Goal: Task Accomplishment & Management: Complete application form

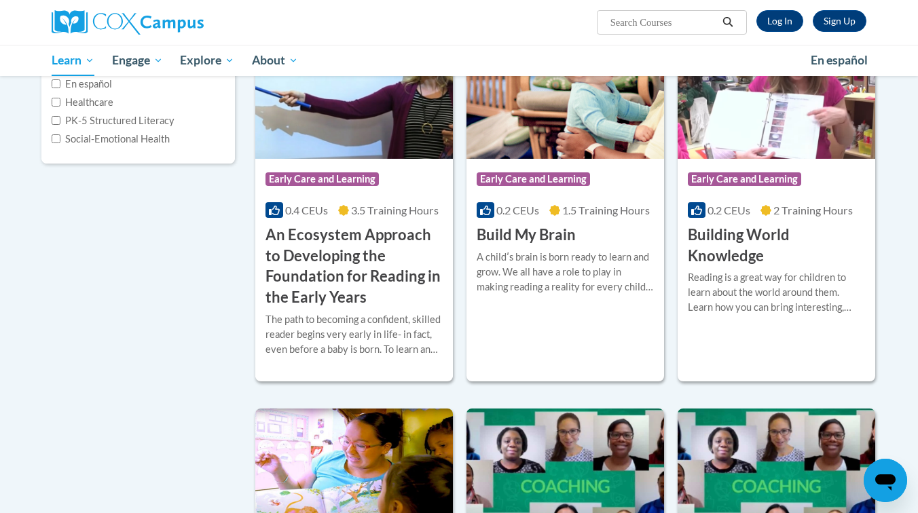
scroll to position [240, 0]
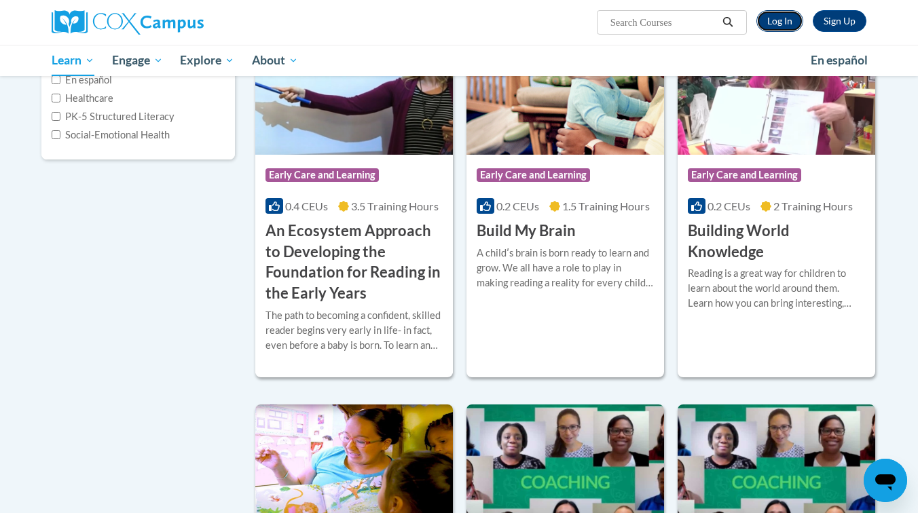
click at [785, 15] on link "Log In" at bounding box center [779, 21] width 47 height 22
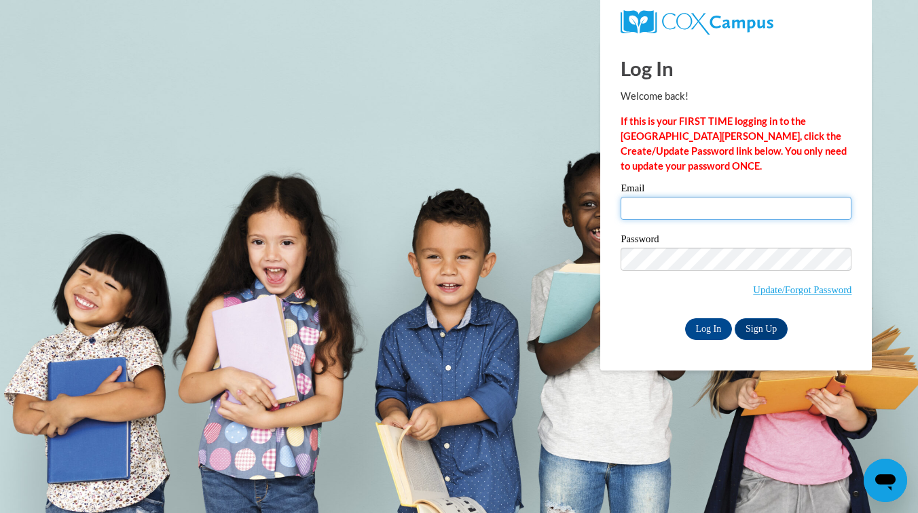
click at [704, 210] on input "Email" at bounding box center [735, 208] width 231 height 23
click at [654, 206] on input "Email" at bounding box center [735, 208] width 231 height 23
type input "kenya.weary@faulkner.edu"
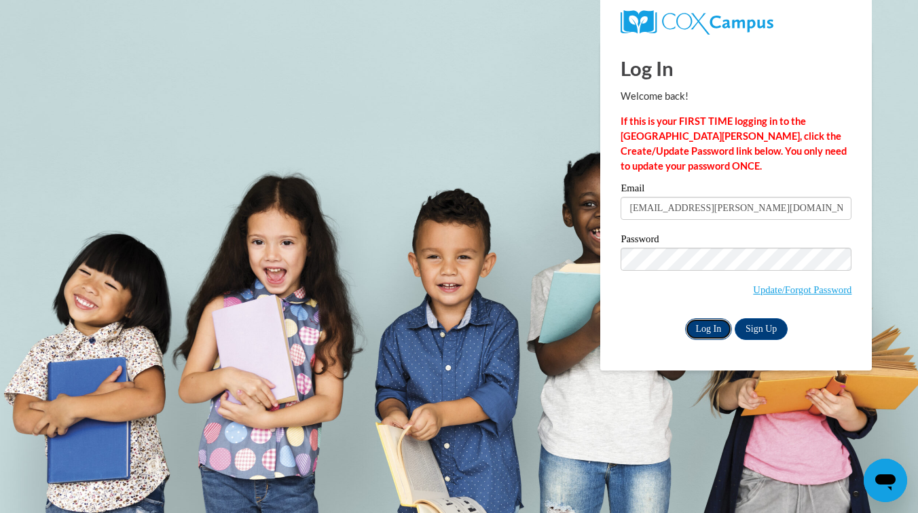
click at [700, 332] on input "Log In" at bounding box center [709, 329] width 48 height 22
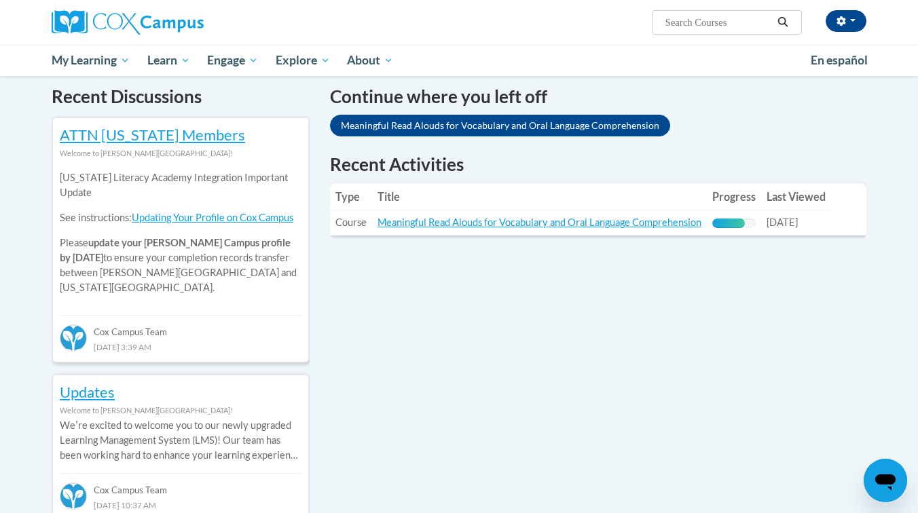
scroll to position [392, 0]
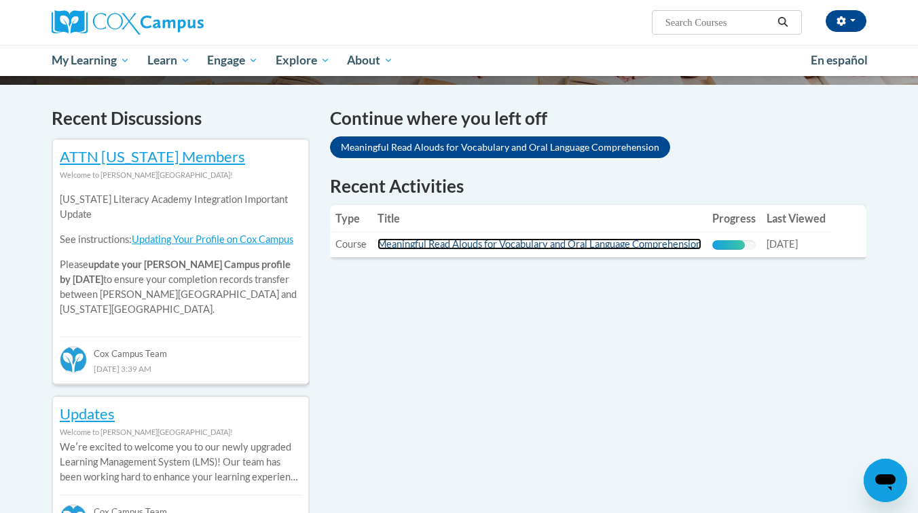
click at [639, 246] on link "Meaningful Read Alouds for Vocabulary and Oral Language Comprehension" at bounding box center [539, 244] width 324 height 12
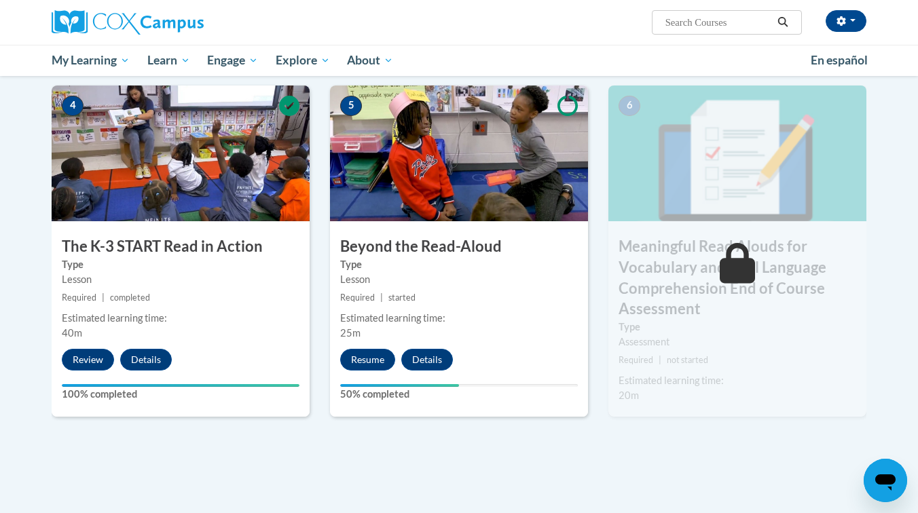
scroll to position [698, 0]
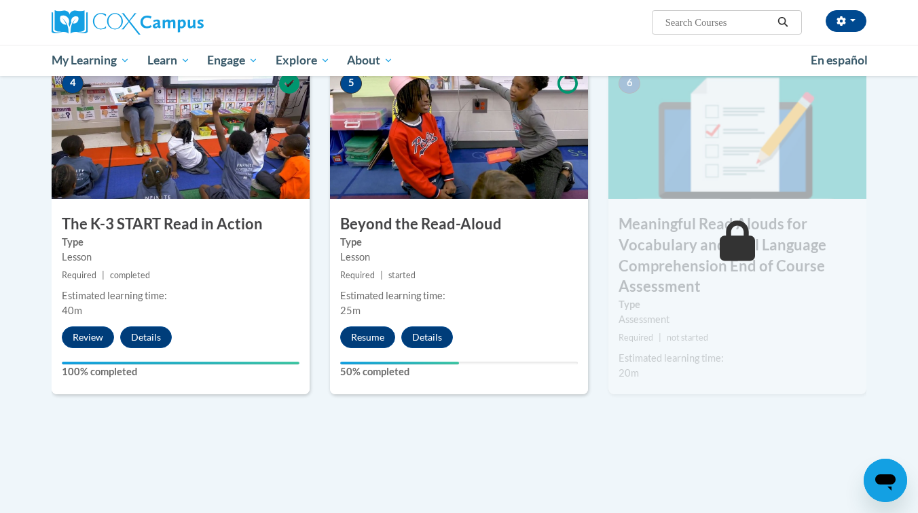
click at [373, 326] on div "5 Beyond the Read-Aloud Type Lesson Required | started Estimated learning time:…" at bounding box center [459, 228] width 258 height 331
click at [369, 335] on button "Resume" at bounding box center [367, 337] width 55 height 22
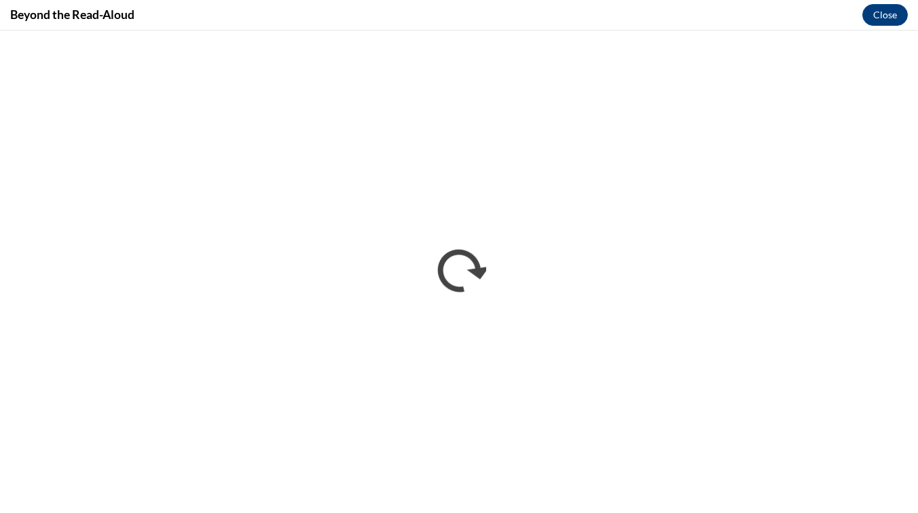
scroll to position [0, 0]
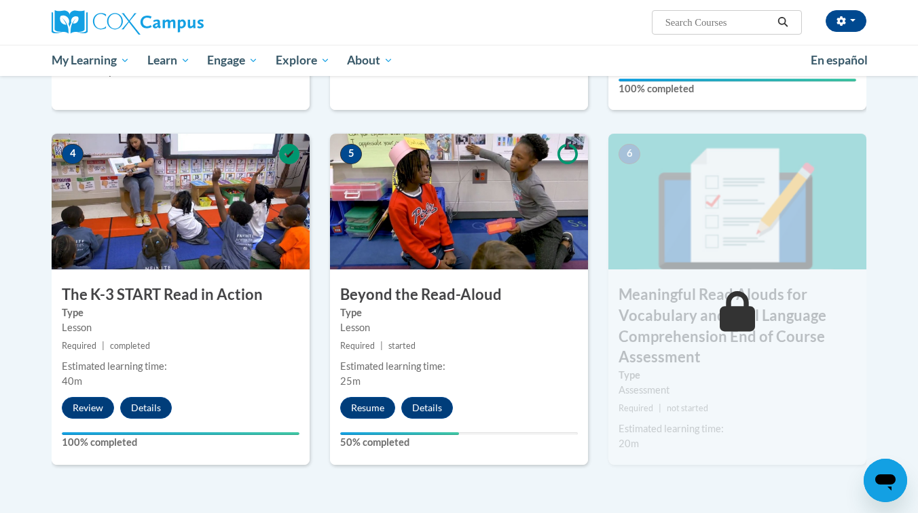
scroll to position [636, 0]
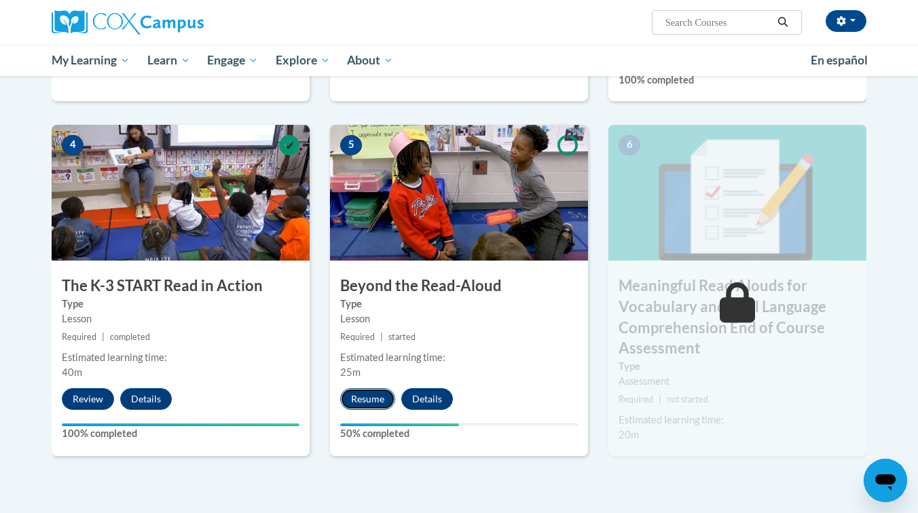
click at [370, 395] on button "Resume" at bounding box center [367, 399] width 55 height 22
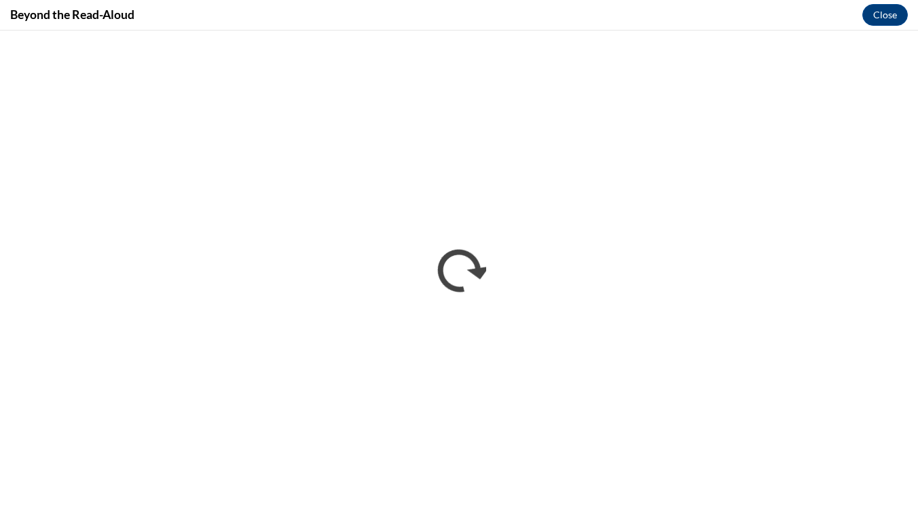
scroll to position [0, 0]
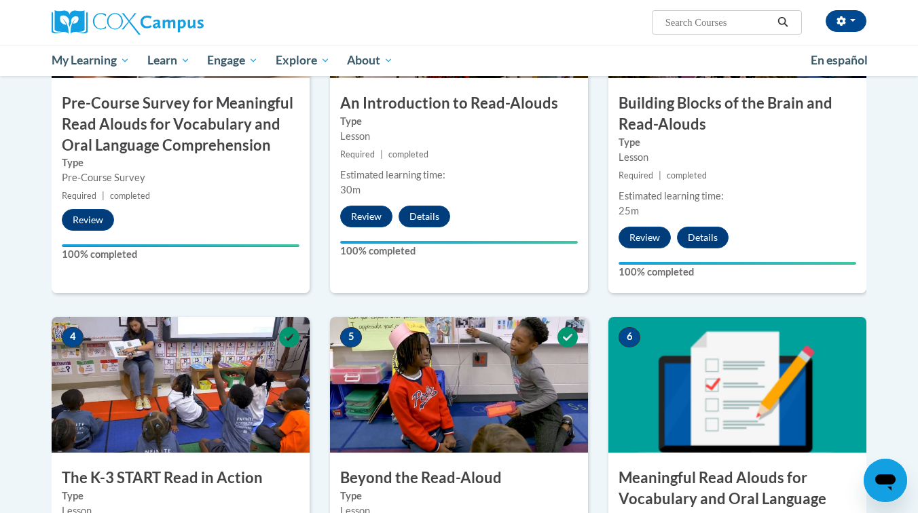
scroll to position [987, 0]
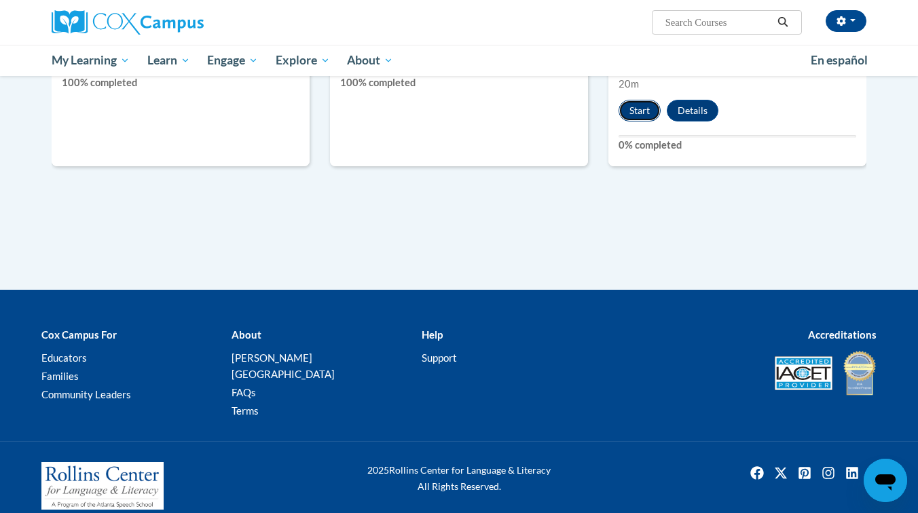
click at [639, 112] on button "Start" at bounding box center [639, 111] width 42 height 22
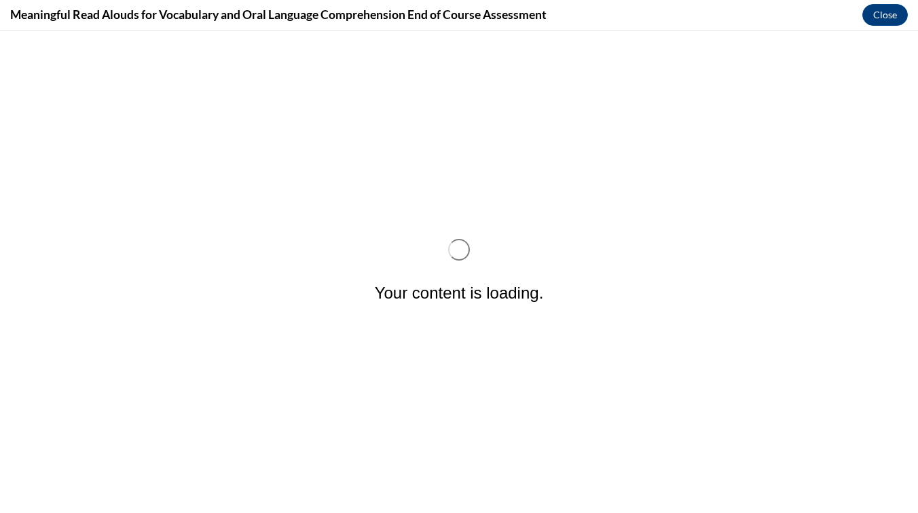
scroll to position [0, 0]
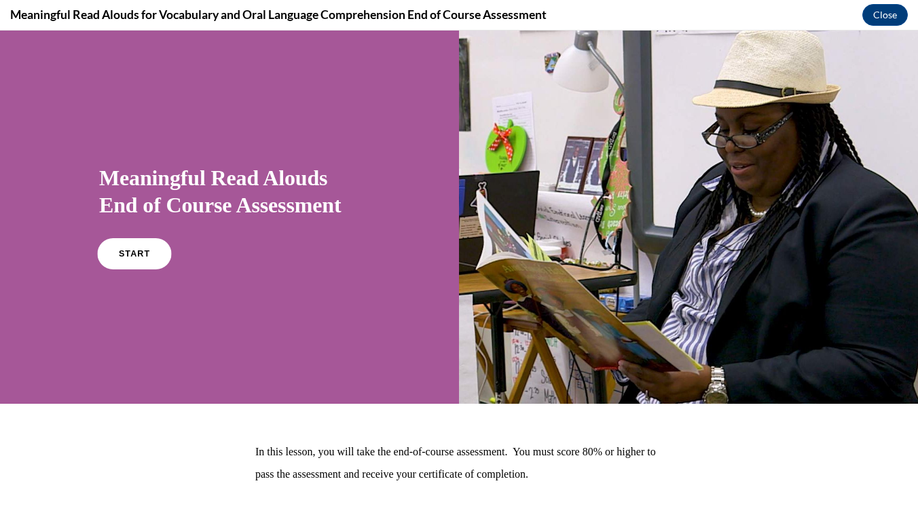
click at [118, 245] on link "START" at bounding box center [134, 253] width 74 height 31
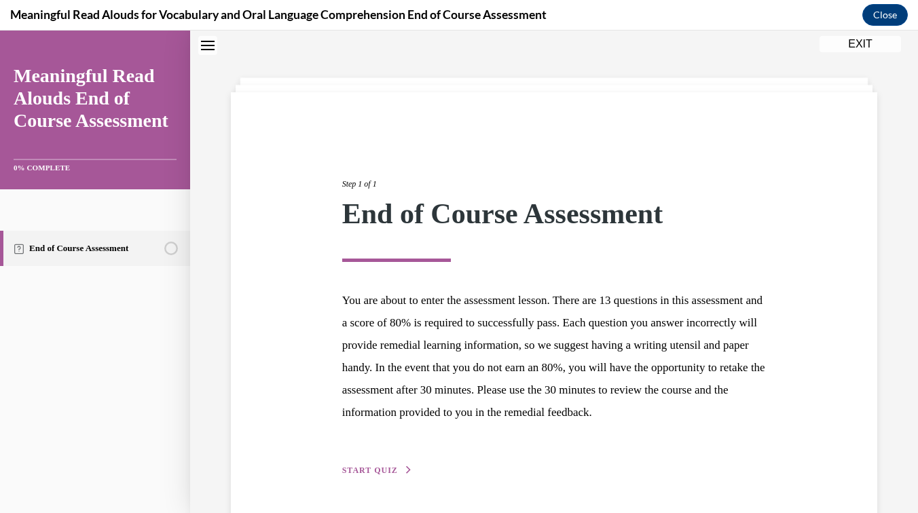
scroll to position [110, 0]
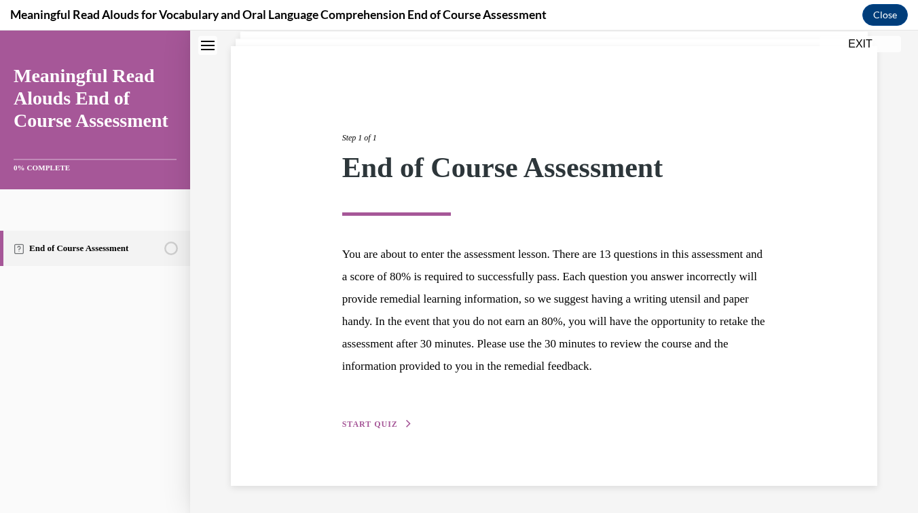
click at [373, 426] on span "START QUIZ" at bounding box center [370, 424] width 56 height 10
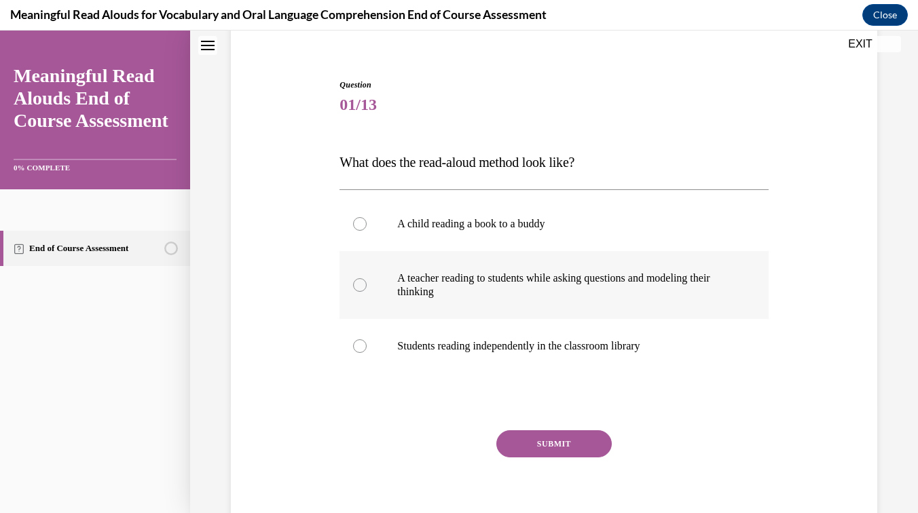
click at [357, 282] on div at bounding box center [360, 285] width 14 height 14
click at [357, 282] on input "A teacher reading to students while asking questions and modeling their thinking" at bounding box center [360, 285] width 14 height 14
radio input "true"
click at [544, 443] on button "SUBMIT" at bounding box center [553, 443] width 115 height 27
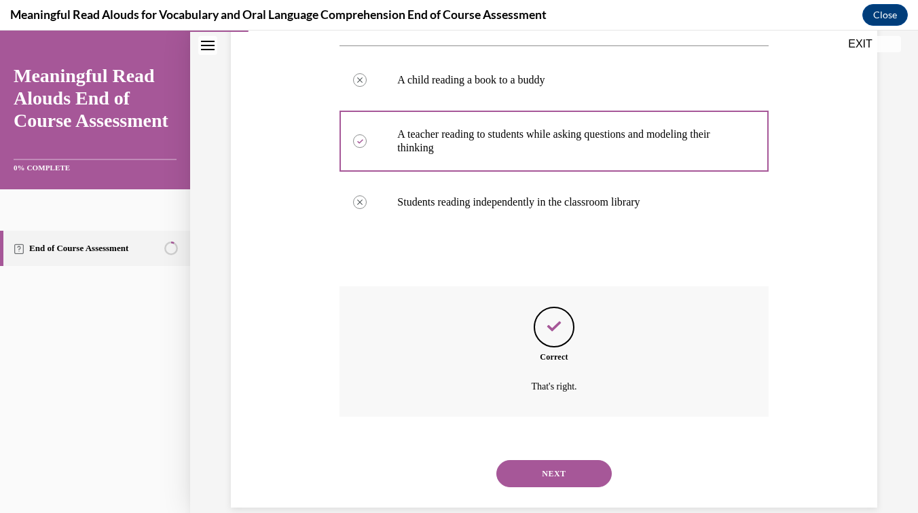
scroll to position [276, 0]
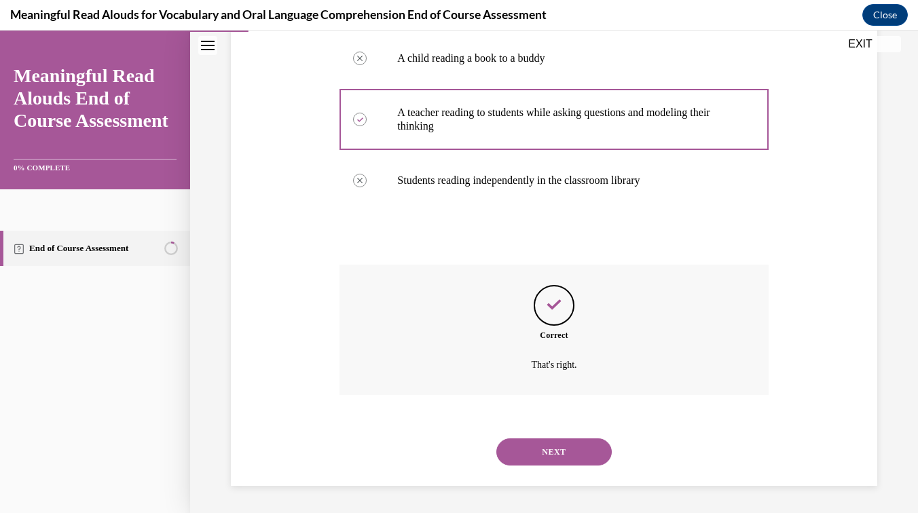
click at [536, 451] on button "NEXT" at bounding box center [553, 451] width 115 height 27
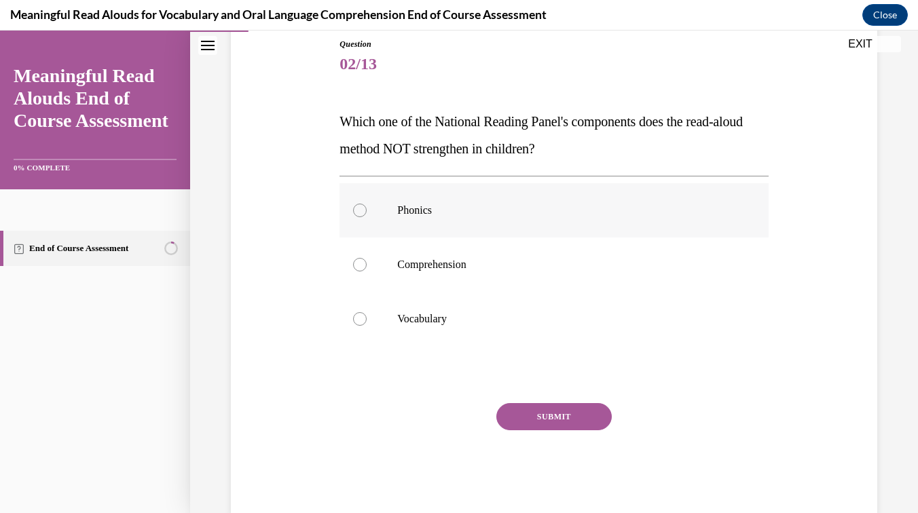
click at [353, 213] on label "Phonics" at bounding box center [553, 210] width 428 height 54
click at [353, 213] on input "Phonics" at bounding box center [360, 211] width 14 height 14
radio input "true"
click at [531, 400] on div "Question 02/13 Which one of the National Reading Panel's components does the re…" at bounding box center [553, 276] width 428 height 476
click at [533, 409] on button "SUBMIT" at bounding box center [553, 416] width 115 height 27
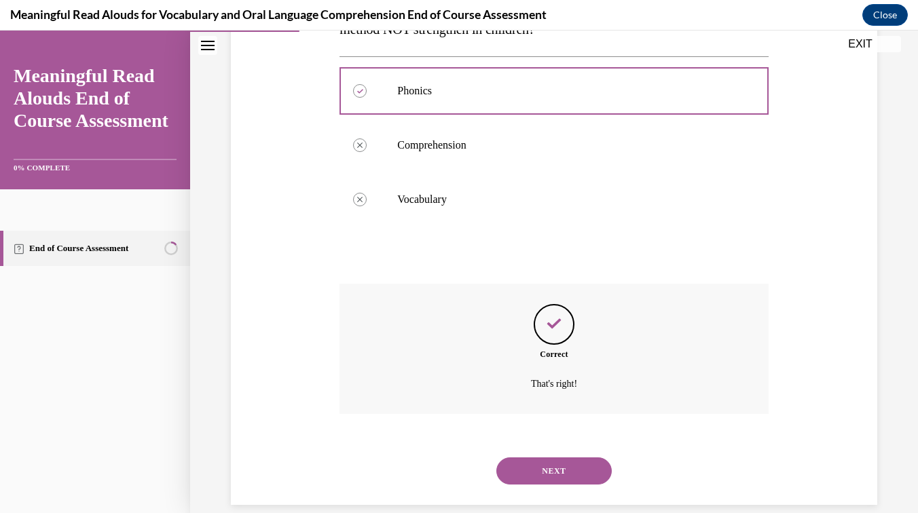
scroll to position [289, 0]
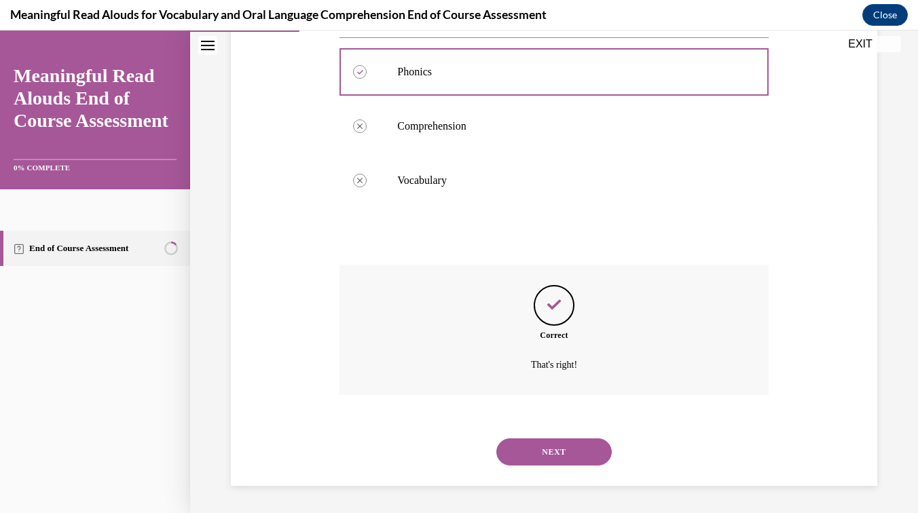
click at [559, 447] on button "NEXT" at bounding box center [553, 451] width 115 height 27
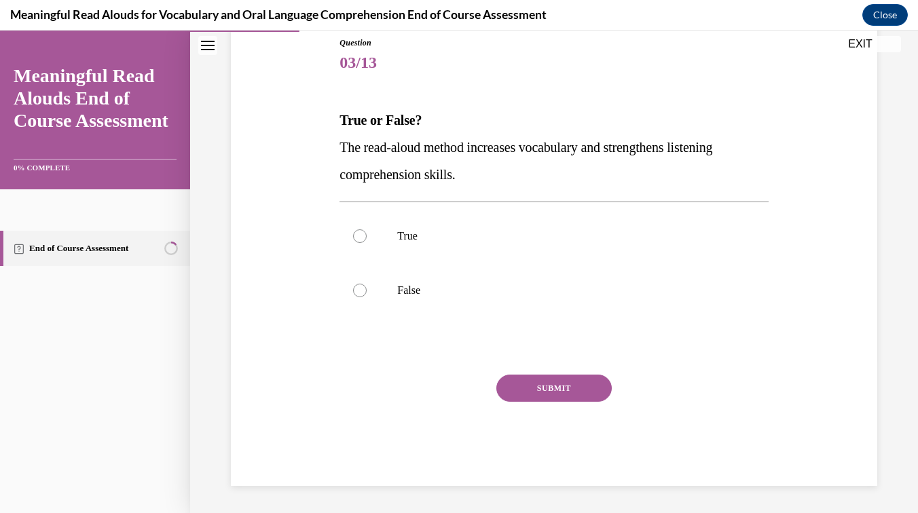
scroll to position [151, 0]
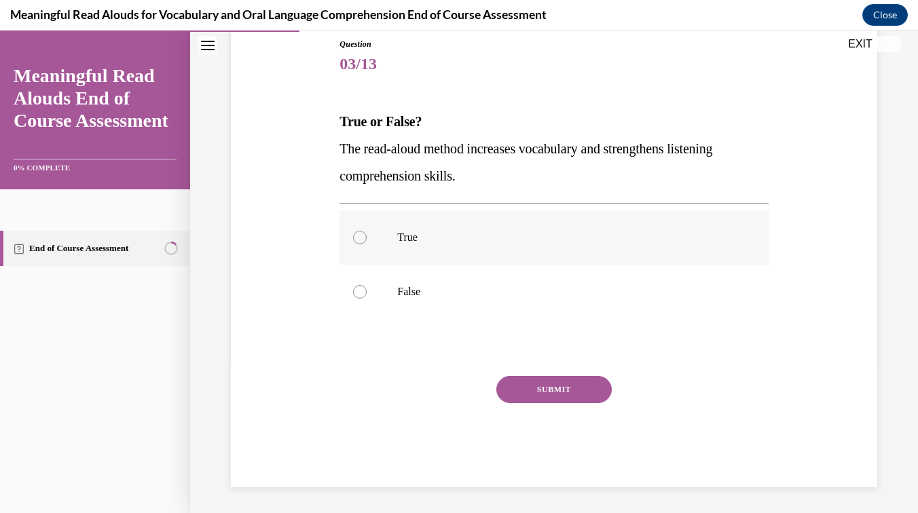
click at [364, 237] on div at bounding box center [360, 238] width 14 height 14
click at [364, 237] on input "True" at bounding box center [360, 238] width 14 height 14
radio input "true"
click at [560, 399] on button "SUBMIT" at bounding box center [553, 389] width 115 height 27
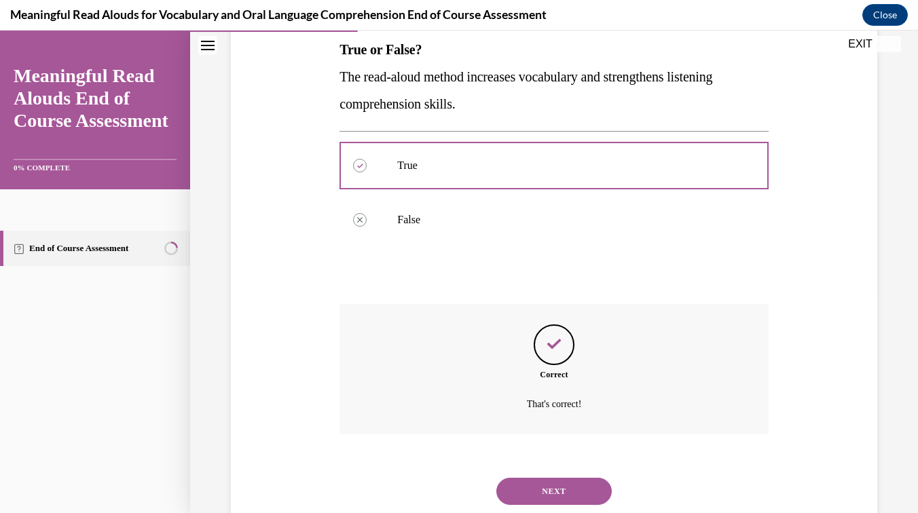
scroll to position [262, 0]
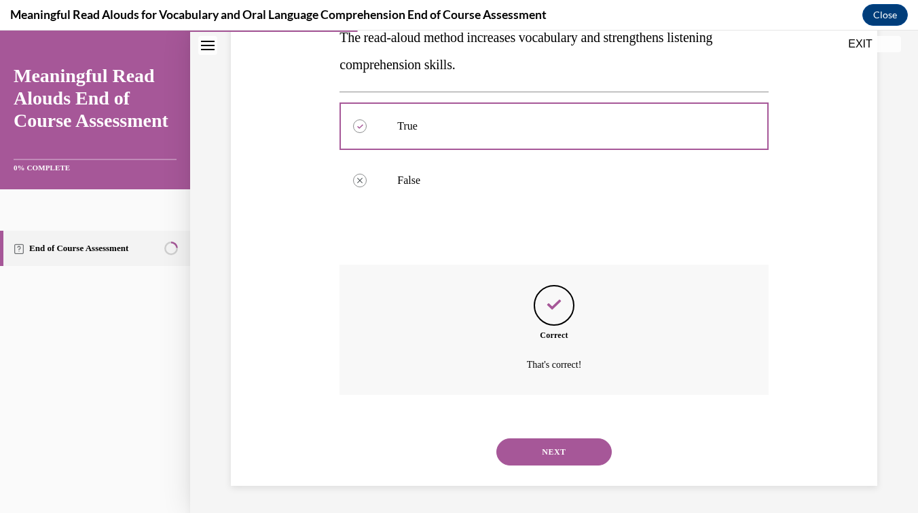
click at [559, 459] on button "NEXT" at bounding box center [553, 451] width 115 height 27
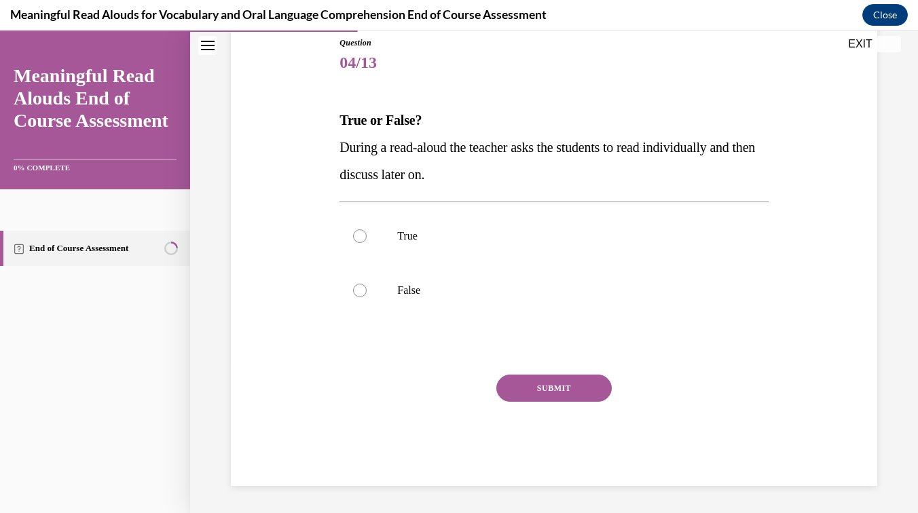
scroll to position [151, 0]
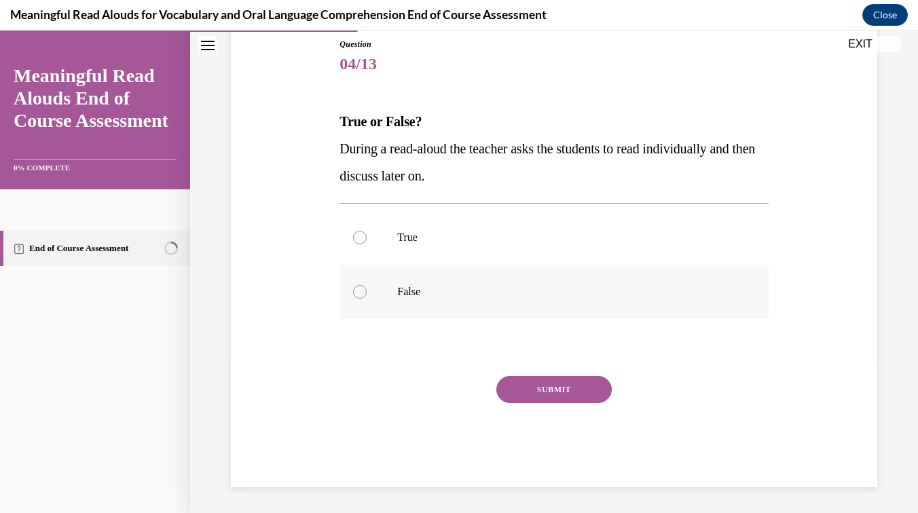
click at [362, 295] on div at bounding box center [360, 292] width 14 height 14
click at [362, 295] on input "False" at bounding box center [360, 292] width 14 height 14
radio input "true"
click at [526, 374] on div "Question 04/13 True or False? During a read-aloud the teacher asks the students…" at bounding box center [553, 262] width 428 height 449
click at [538, 394] on button "SUBMIT" at bounding box center [553, 389] width 115 height 27
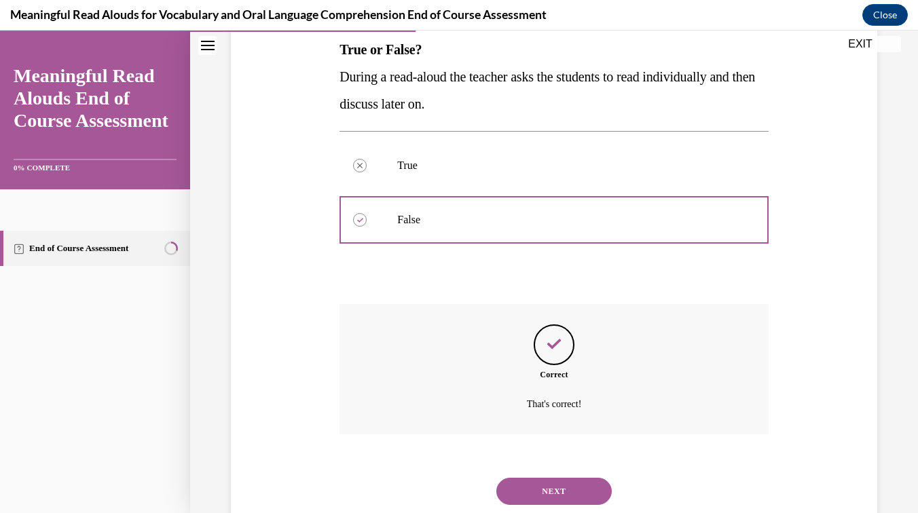
scroll to position [262, 0]
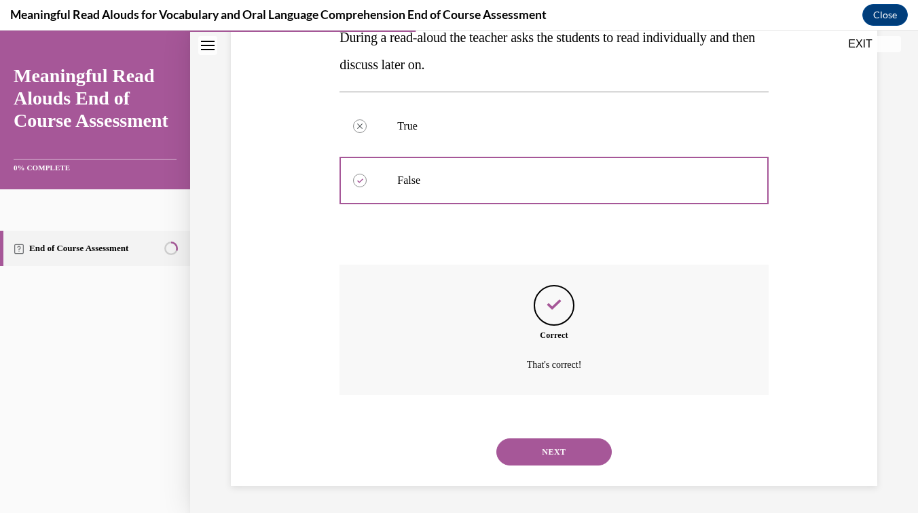
click at [550, 453] on button "NEXT" at bounding box center [553, 451] width 115 height 27
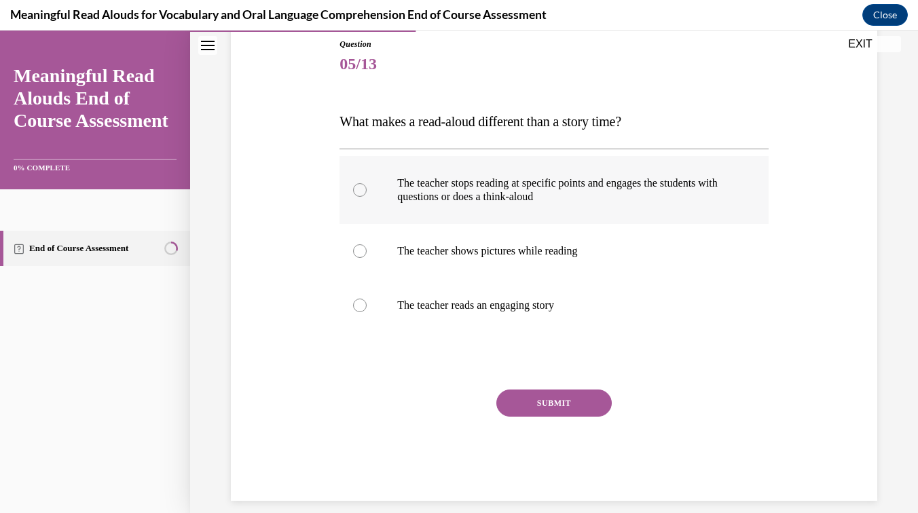
click at [362, 195] on div at bounding box center [360, 190] width 14 height 14
click at [362, 195] on input "The teacher stops reading at specific points and engages the students with ques…" at bounding box center [360, 190] width 14 height 14
radio input "true"
click at [544, 394] on button "SUBMIT" at bounding box center [553, 403] width 115 height 27
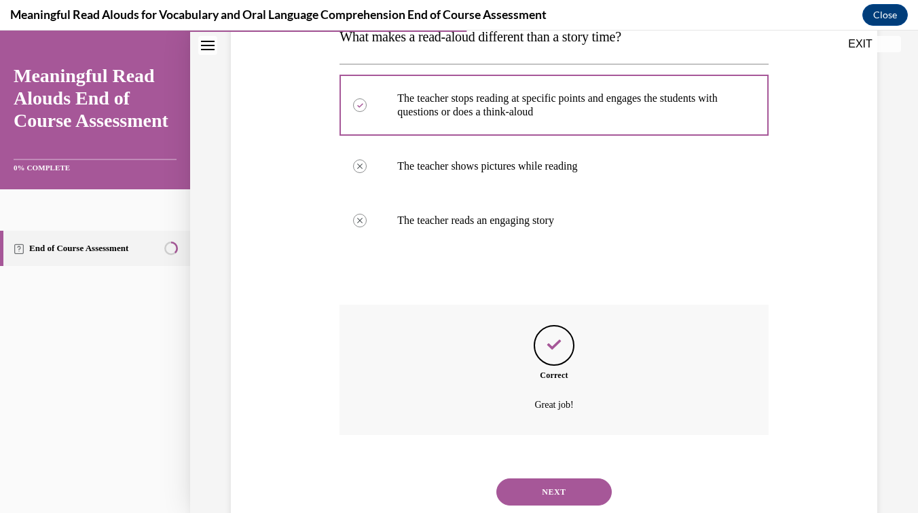
scroll to position [276, 0]
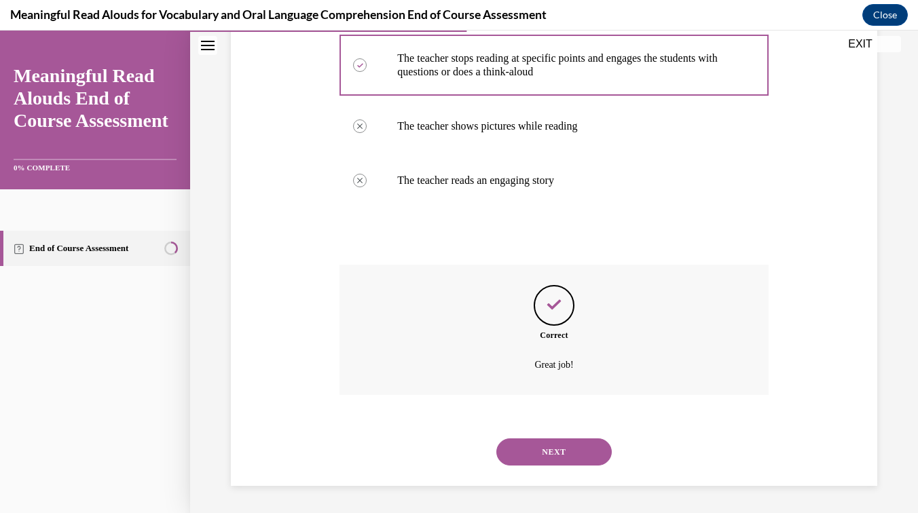
click at [569, 450] on button "NEXT" at bounding box center [553, 451] width 115 height 27
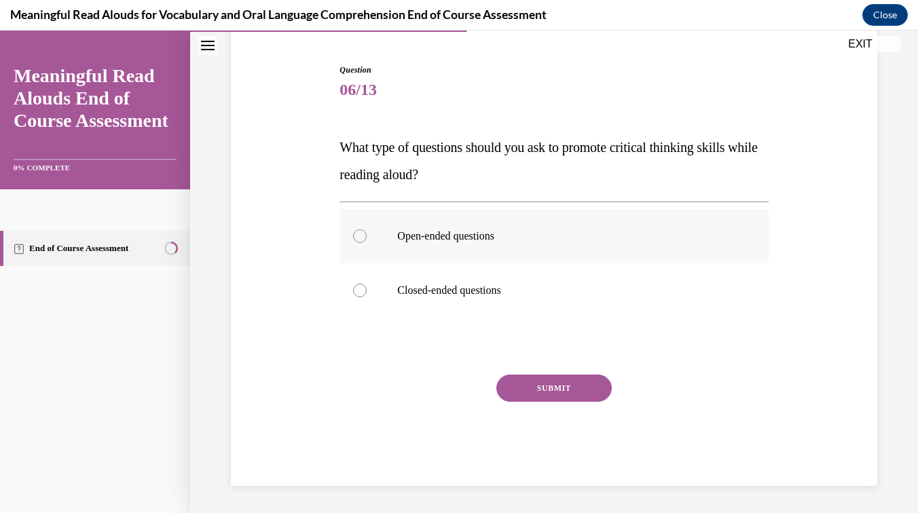
click at [350, 238] on label "Open-ended questions" at bounding box center [553, 236] width 428 height 54
click at [353, 238] on input "Open-ended questions" at bounding box center [360, 236] width 14 height 14
radio input "true"
click at [557, 396] on button "SUBMIT" at bounding box center [553, 388] width 115 height 27
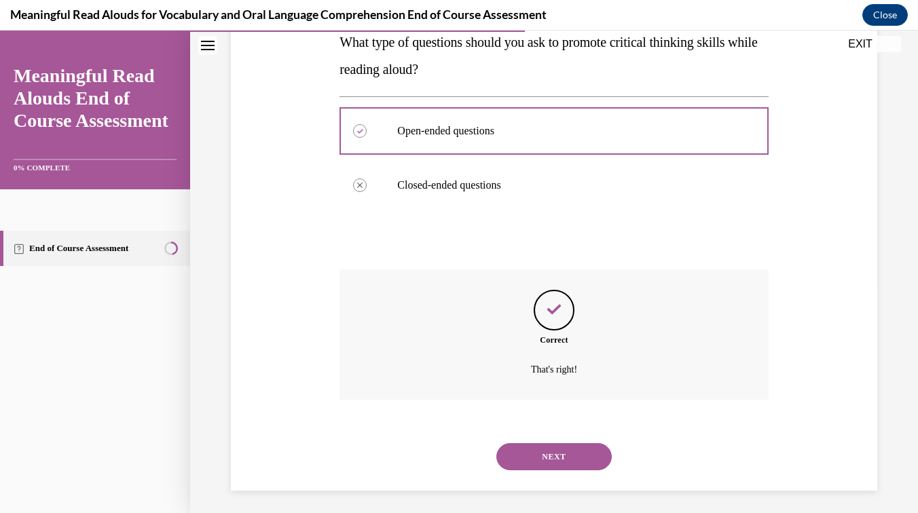
scroll to position [235, 0]
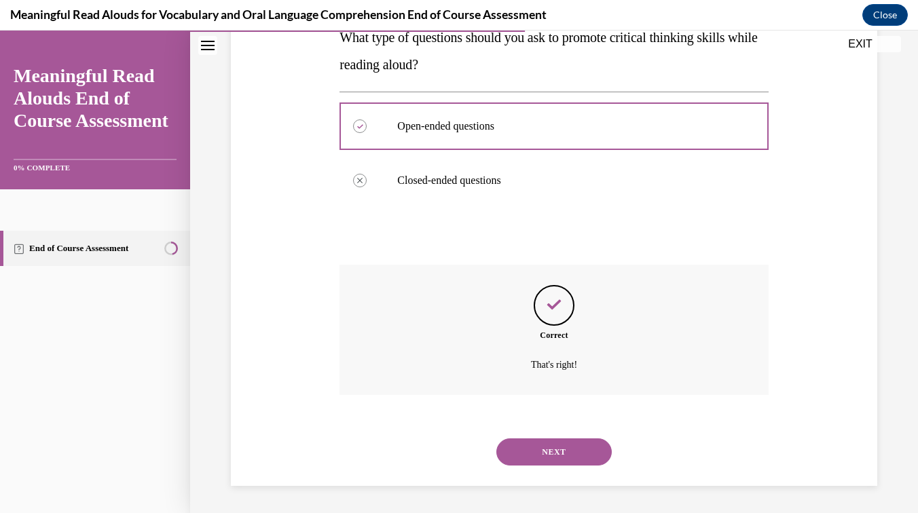
click at [564, 457] on button "NEXT" at bounding box center [553, 451] width 115 height 27
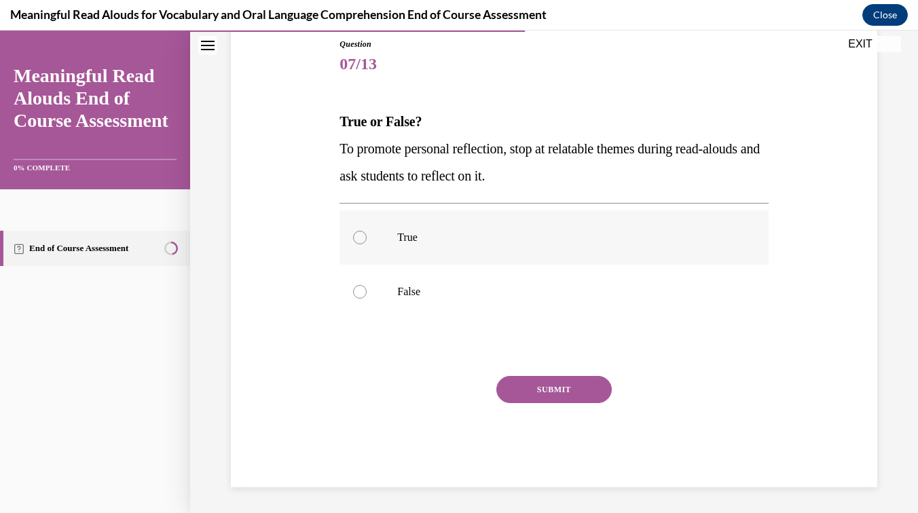
click at [358, 236] on div at bounding box center [360, 238] width 14 height 14
click at [358, 236] on input "True" at bounding box center [360, 238] width 14 height 14
radio input "true"
click at [521, 381] on button "SUBMIT" at bounding box center [553, 389] width 115 height 27
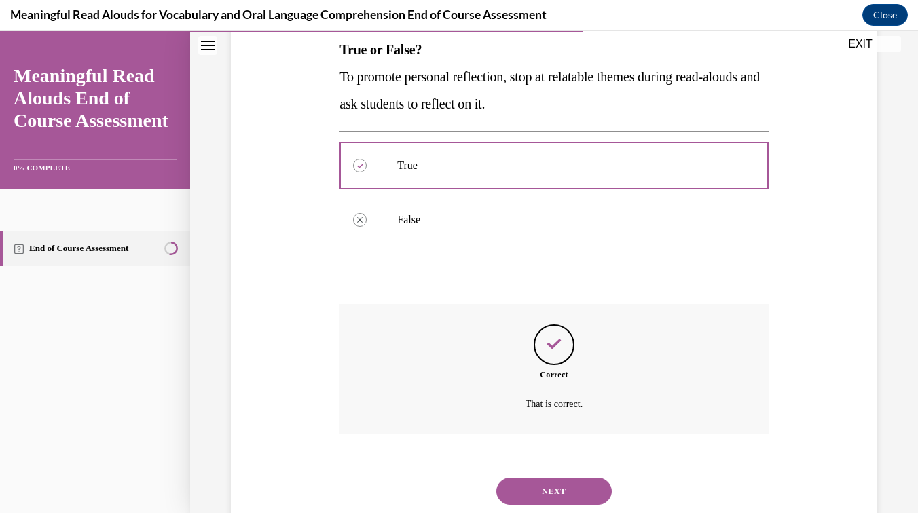
scroll to position [262, 0]
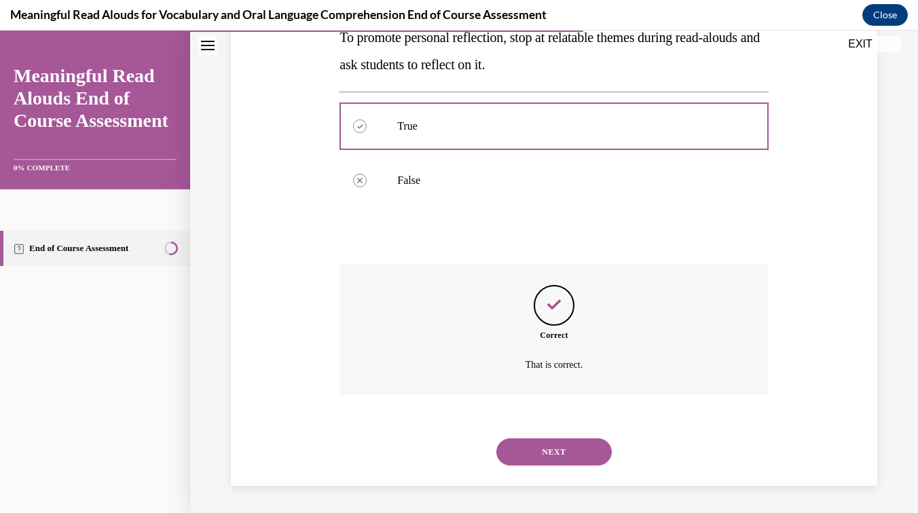
click at [533, 459] on button "NEXT" at bounding box center [553, 451] width 115 height 27
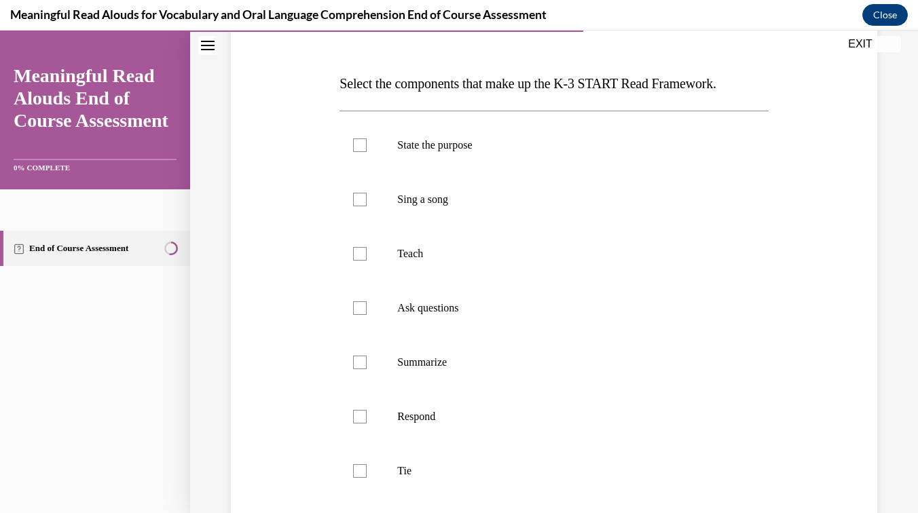
scroll to position [191, 0]
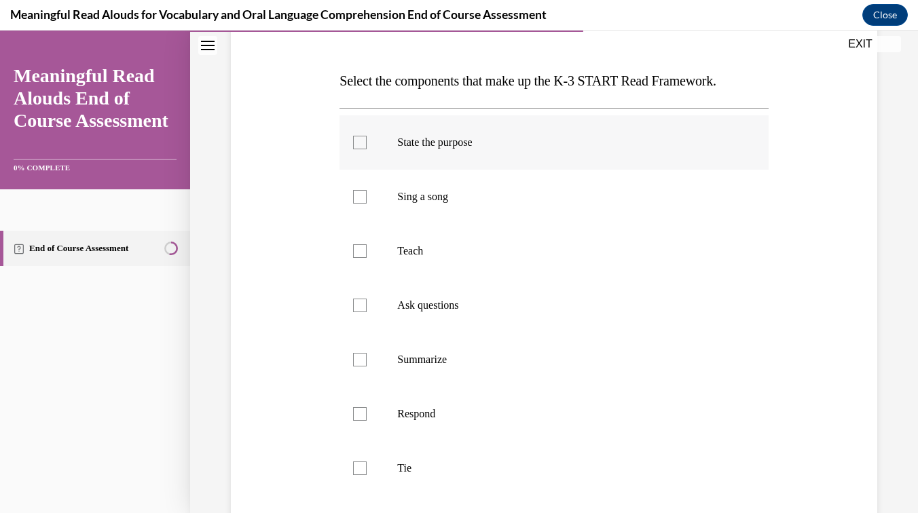
click at [361, 142] on div at bounding box center [360, 143] width 14 height 14
click at [361, 142] on input "State the purpose" at bounding box center [360, 143] width 14 height 14
checkbox input "true"
click at [362, 255] on div at bounding box center [360, 251] width 14 height 14
click at [362, 255] on input "Teach" at bounding box center [360, 251] width 14 height 14
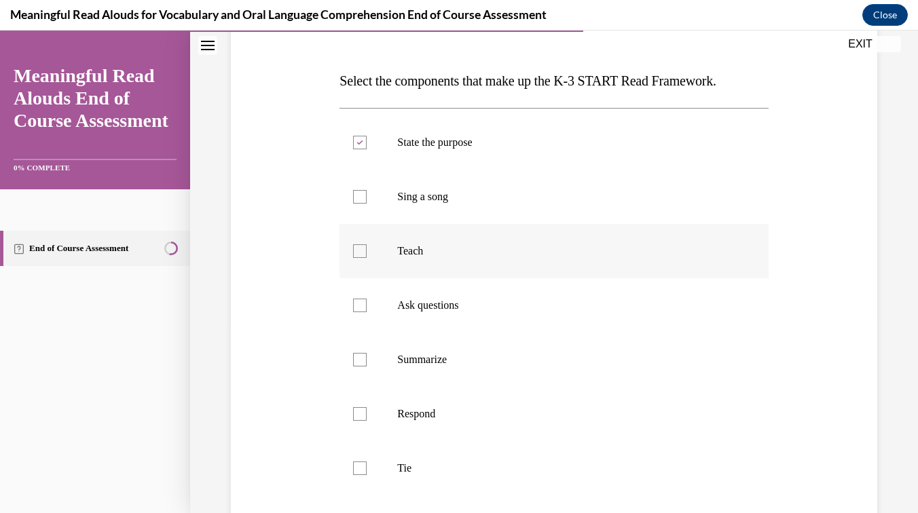
checkbox input "true"
click at [364, 309] on div at bounding box center [360, 306] width 14 height 14
click at [364, 309] on input "Ask questions" at bounding box center [360, 306] width 14 height 14
checkbox input "true"
click at [363, 408] on div at bounding box center [360, 414] width 14 height 14
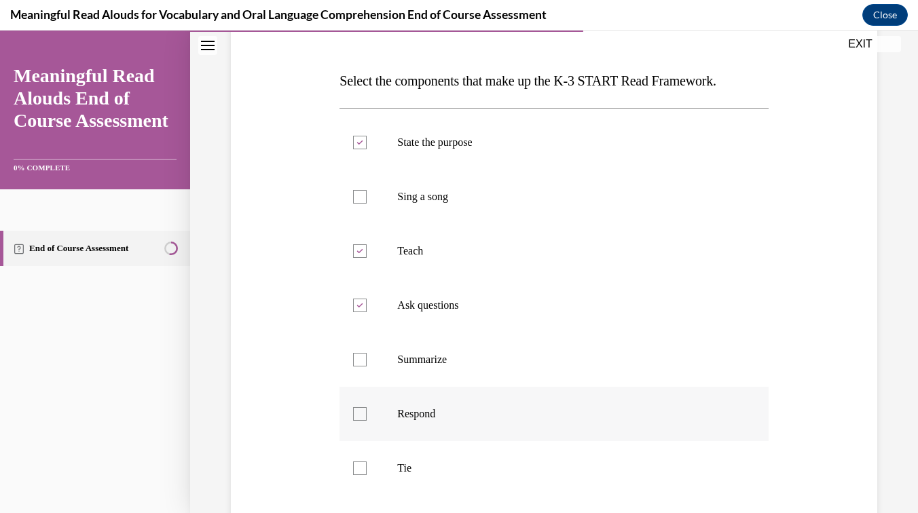
click at [363, 408] on input "Respond" at bounding box center [360, 414] width 14 height 14
checkbox input "true"
click at [358, 459] on label "Tie" at bounding box center [553, 468] width 428 height 54
click at [358, 462] on input "Tie" at bounding box center [360, 469] width 14 height 14
checkbox input "true"
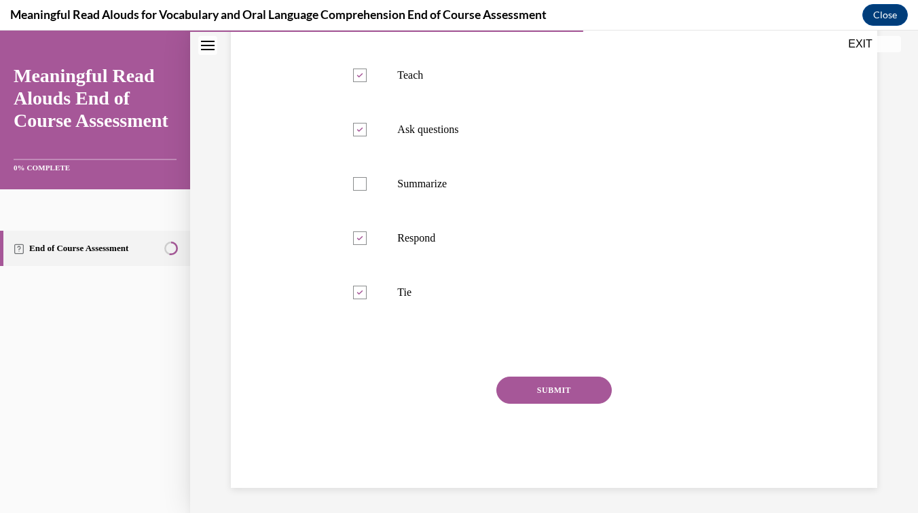
click at [550, 400] on button "SUBMIT" at bounding box center [553, 390] width 115 height 27
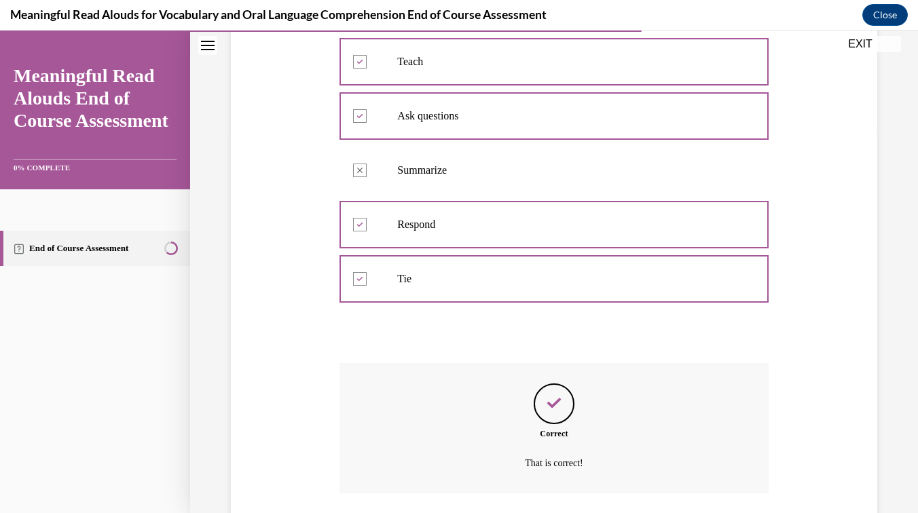
scroll to position [479, 0]
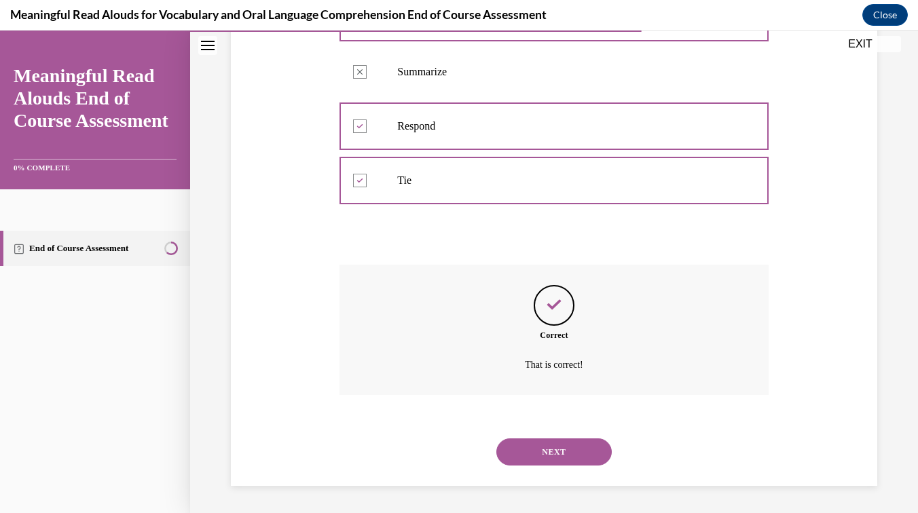
click at [555, 452] on button "NEXT" at bounding box center [553, 451] width 115 height 27
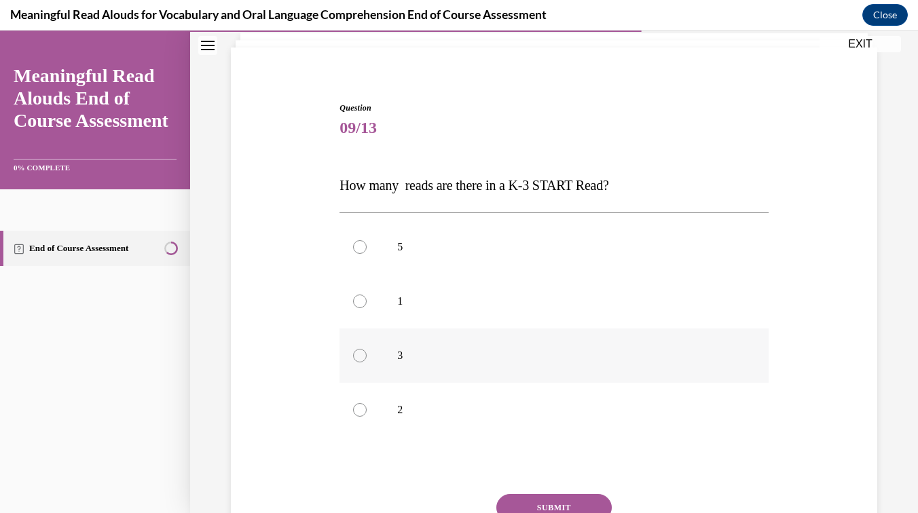
scroll to position [90, 0]
click at [373, 354] on label "3" at bounding box center [553, 352] width 428 height 54
click at [367, 354] on input "3" at bounding box center [360, 352] width 14 height 14
radio input "true"
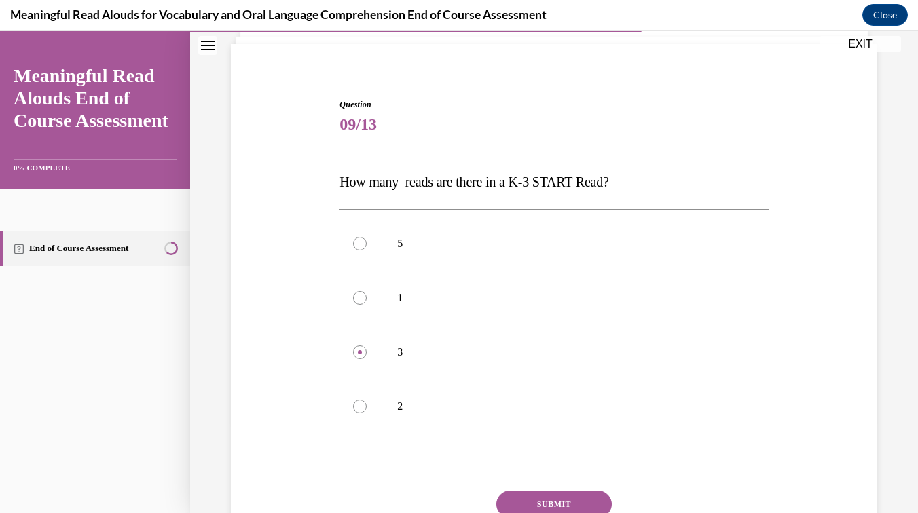
click at [523, 499] on button "SUBMIT" at bounding box center [553, 504] width 115 height 27
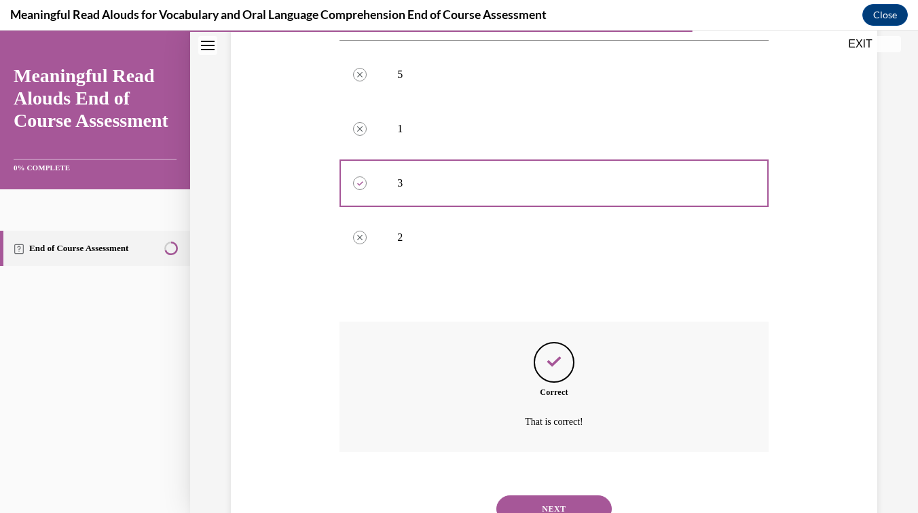
scroll to position [316, 0]
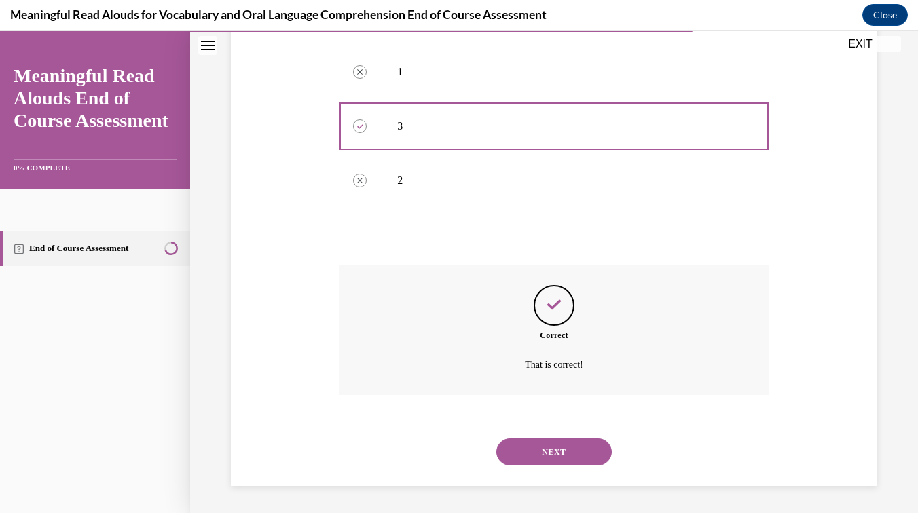
click at [544, 454] on button "NEXT" at bounding box center [553, 451] width 115 height 27
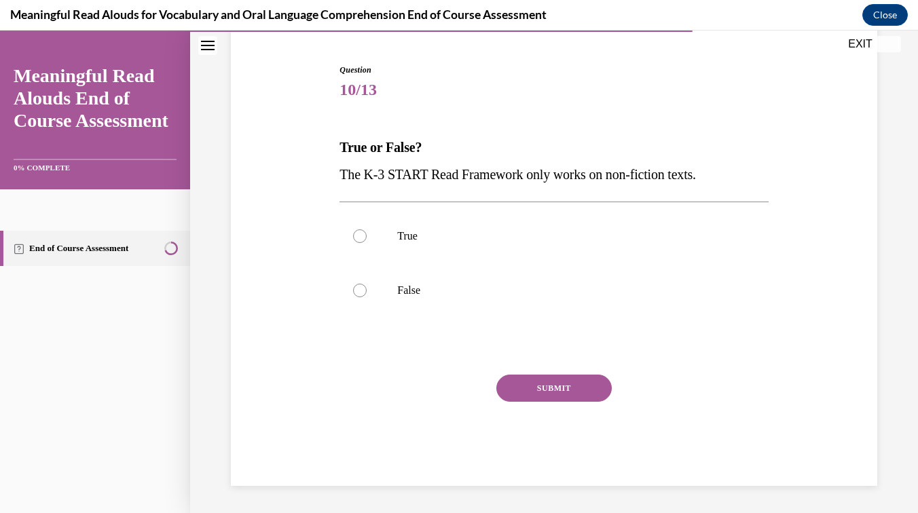
scroll to position [125, 0]
click at [359, 291] on div at bounding box center [360, 291] width 14 height 14
click at [359, 291] on input "False" at bounding box center [360, 291] width 14 height 14
radio input "true"
click at [527, 384] on button "SUBMIT" at bounding box center [553, 388] width 115 height 27
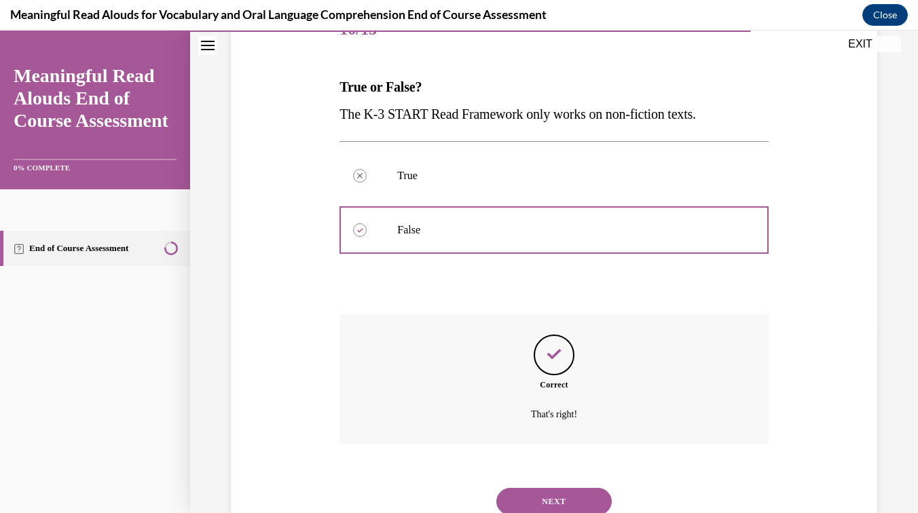
scroll to position [235, 0]
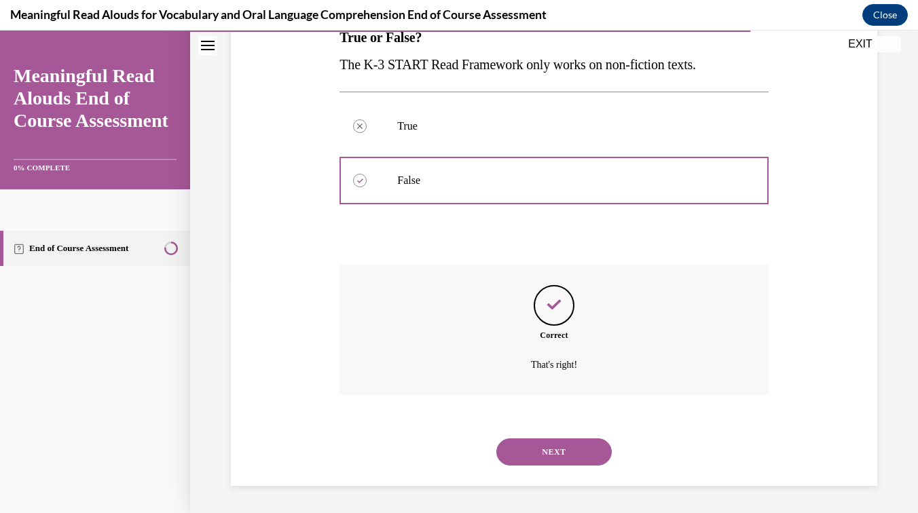
click at [531, 455] on button "NEXT" at bounding box center [553, 451] width 115 height 27
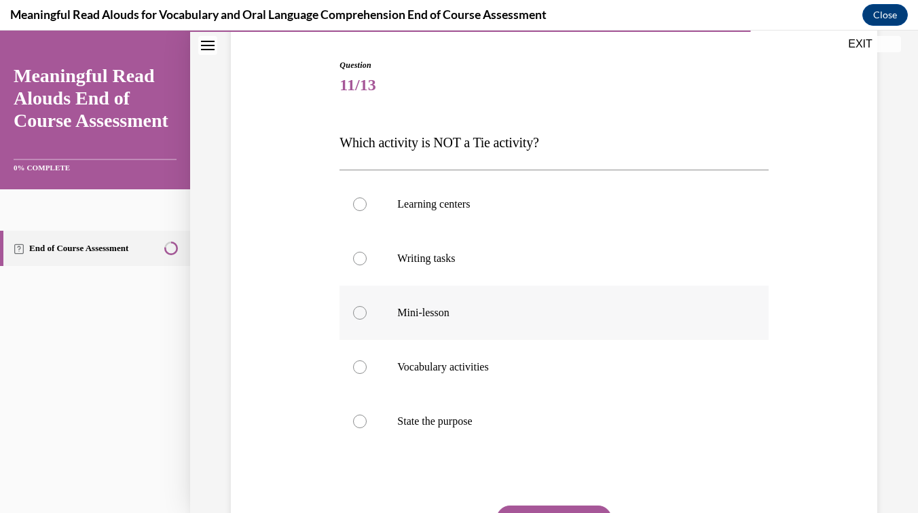
scroll to position [131, 0]
click at [362, 422] on div at bounding box center [360, 420] width 14 height 14
click at [362, 422] on input "State the purpose" at bounding box center [360, 420] width 14 height 14
radio input "true"
click at [525, 512] on button "SUBMIT" at bounding box center [553, 517] width 115 height 27
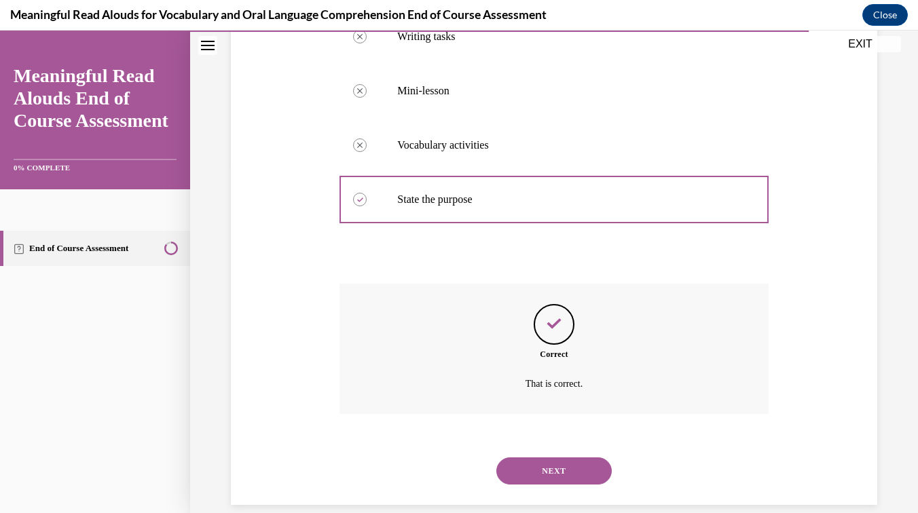
scroll to position [371, 0]
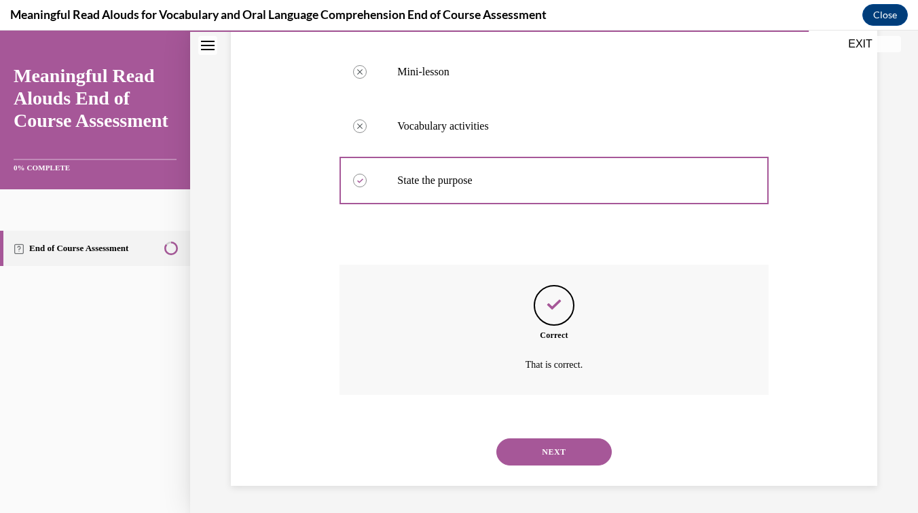
click at [559, 459] on button "NEXT" at bounding box center [553, 451] width 115 height 27
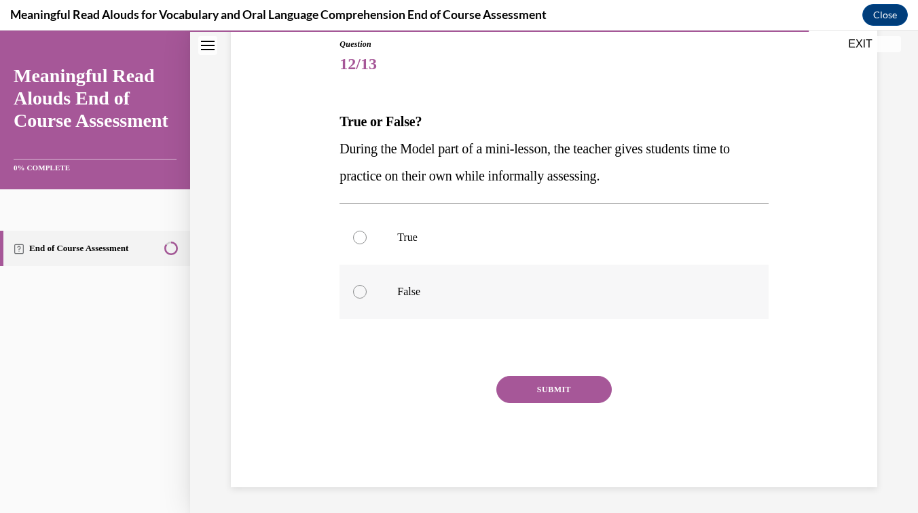
click at [364, 293] on div at bounding box center [360, 292] width 14 height 14
click at [364, 293] on input "False" at bounding box center [360, 292] width 14 height 14
radio input "true"
click at [570, 388] on button "SUBMIT" at bounding box center [553, 389] width 115 height 27
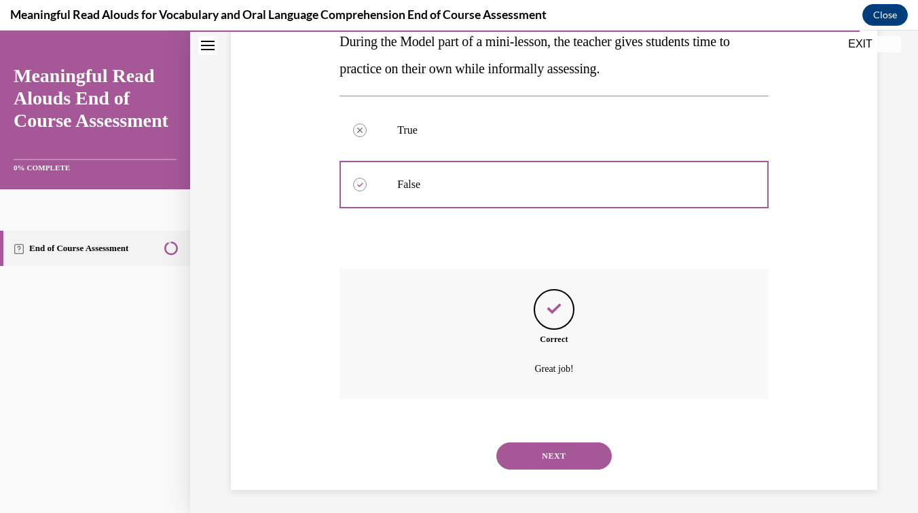
scroll to position [262, 0]
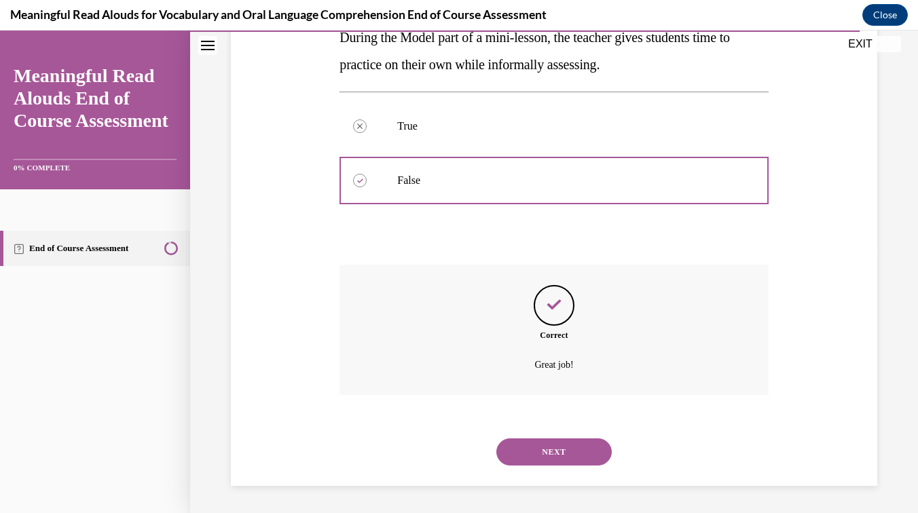
click at [555, 445] on button "NEXT" at bounding box center [553, 451] width 115 height 27
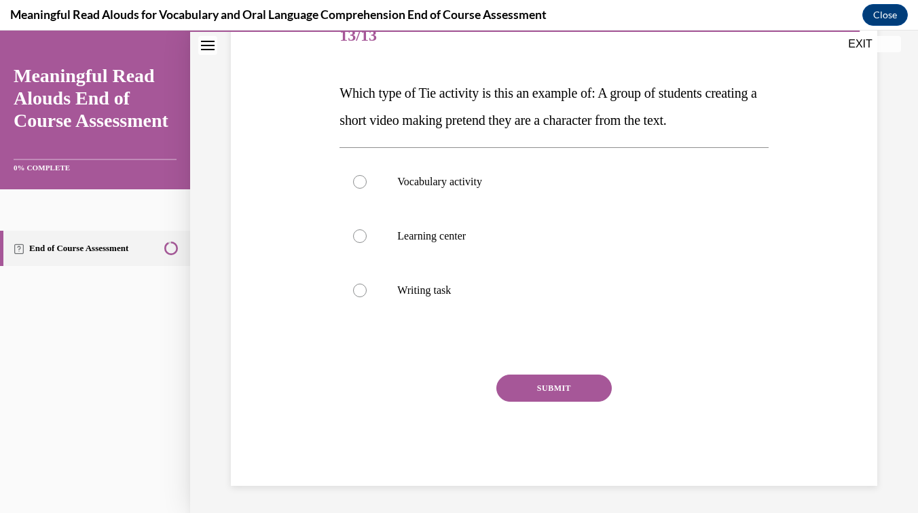
scroll to position [151, 0]
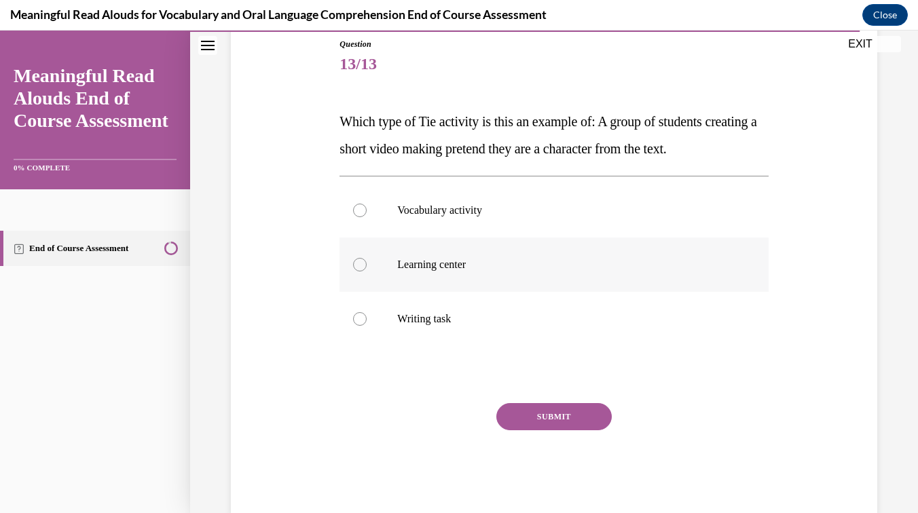
click at [358, 271] on label "Learning center" at bounding box center [553, 265] width 428 height 54
click at [358, 271] on input "Learning center" at bounding box center [360, 265] width 14 height 14
radio input "true"
click at [535, 421] on button "SUBMIT" at bounding box center [553, 416] width 115 height 27
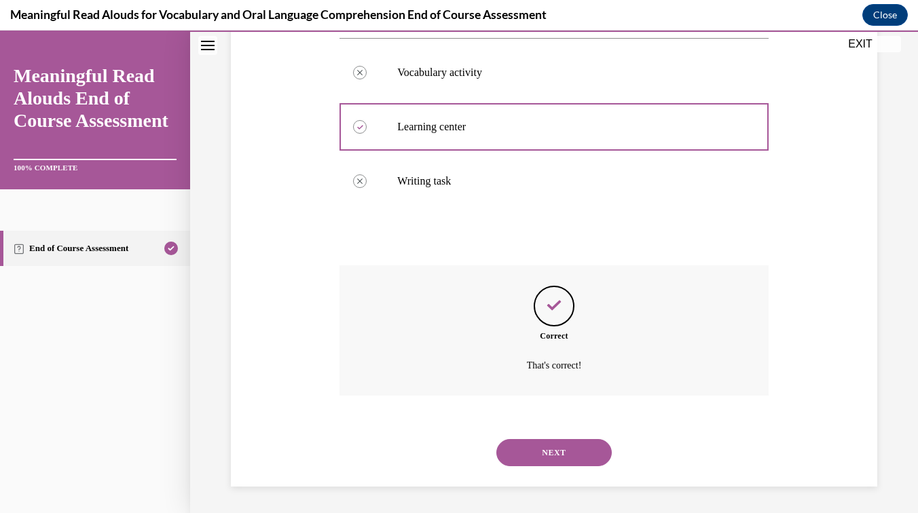
scroll to position [289, 0]
click at [530, 464] on button "NEXT" at bounding box center [553, 451] width 115 height 27
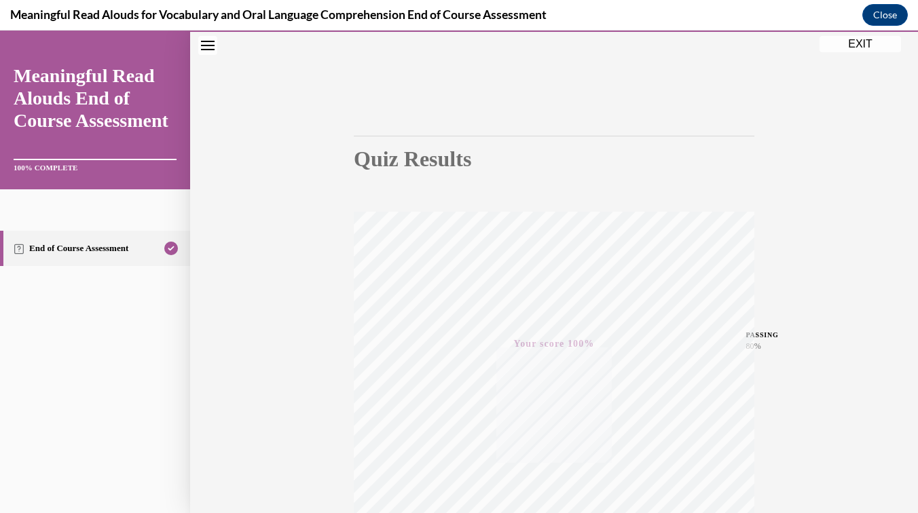
scroll to position [0, 0]
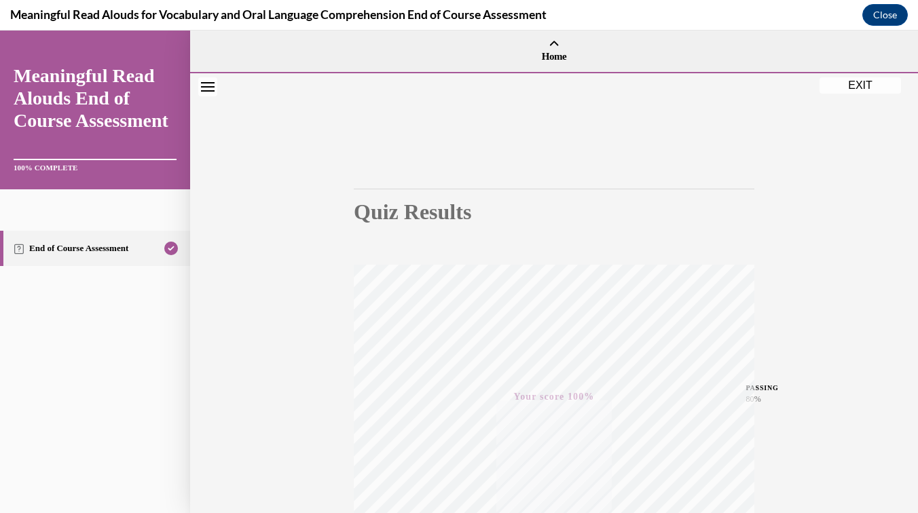
click at [861, 90] on button "EXIT" at bounding box center [859, 85] width 81 height 16
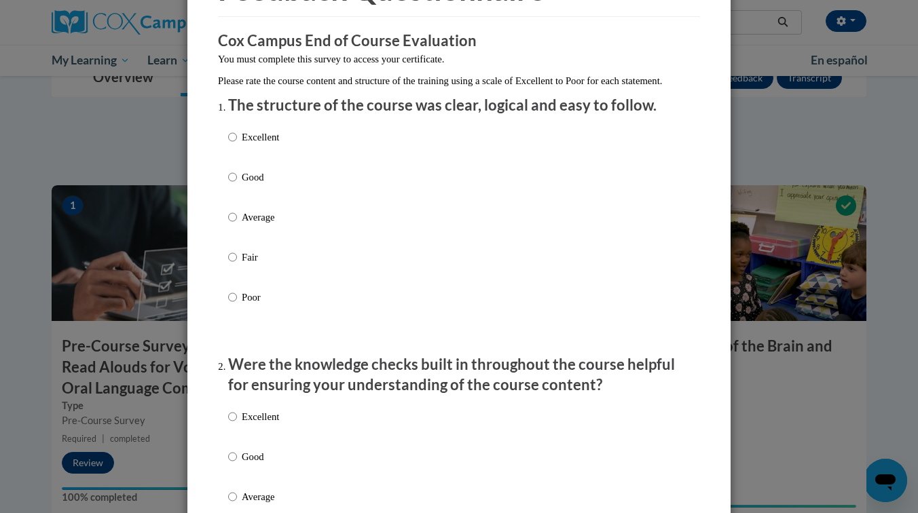
scroll to position [117, 0]
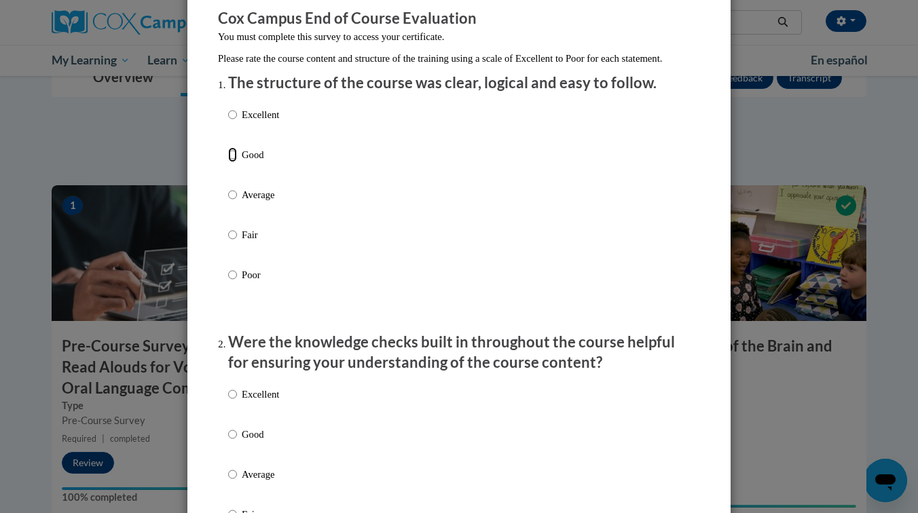
click at [231, 162] on input "Good" at bounding box center [232, 154] width 9 height 15
radio input "true"
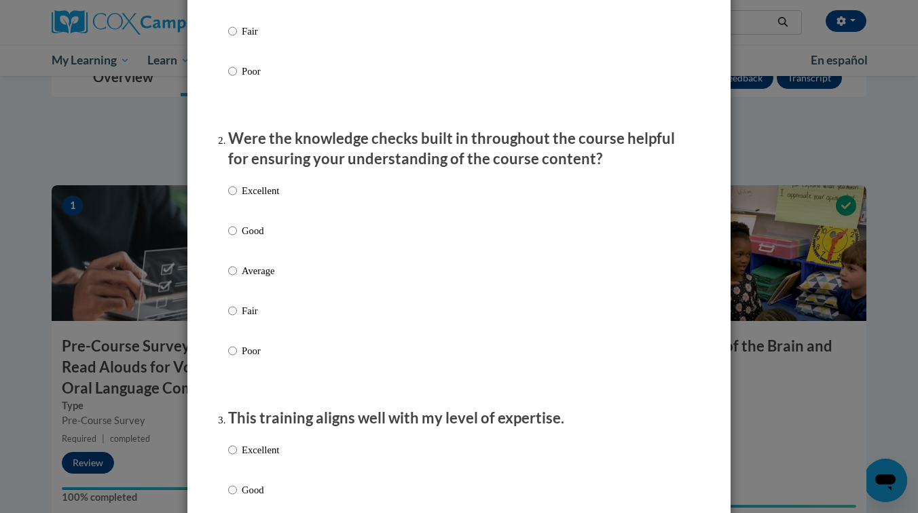
scroll to position [338, 0]
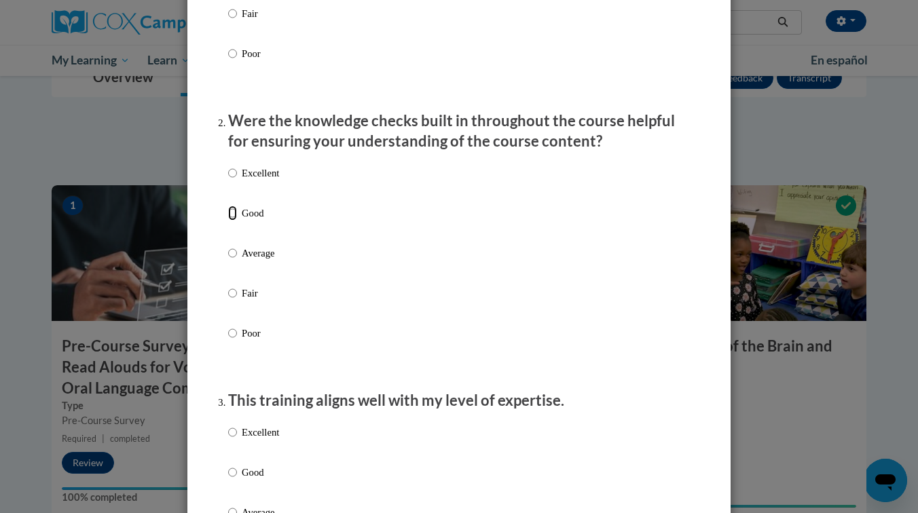
click at [236, 221] on input "Good" at bounding box center [232, 213] width 9 height 15
radio input "true"
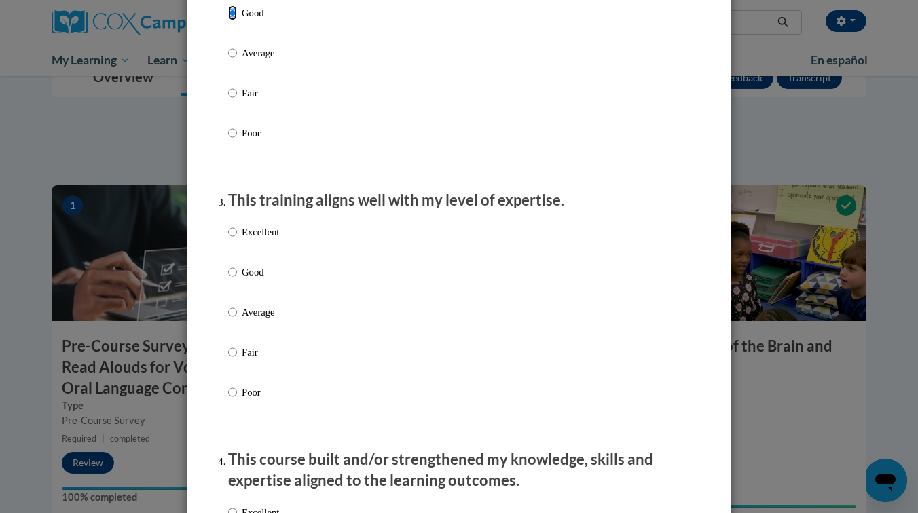
scroll to position [548, 0]
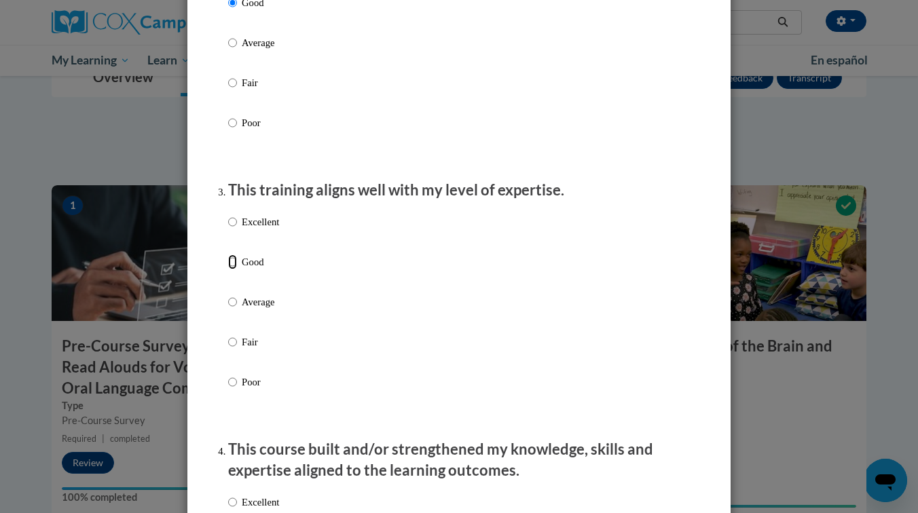
click at [233, 269] on input "Good" at bounding box center [232, 262] width 9 height 15
radio input "true"
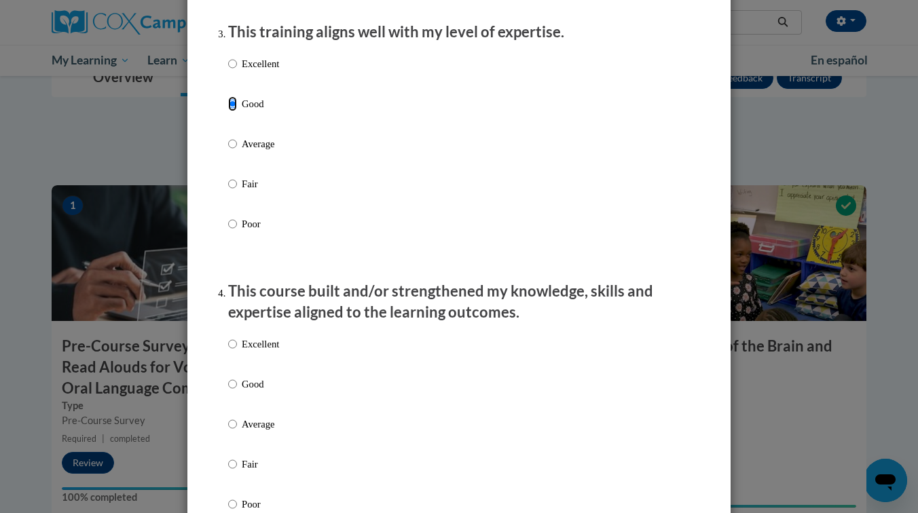
scroll to position [768, 0]
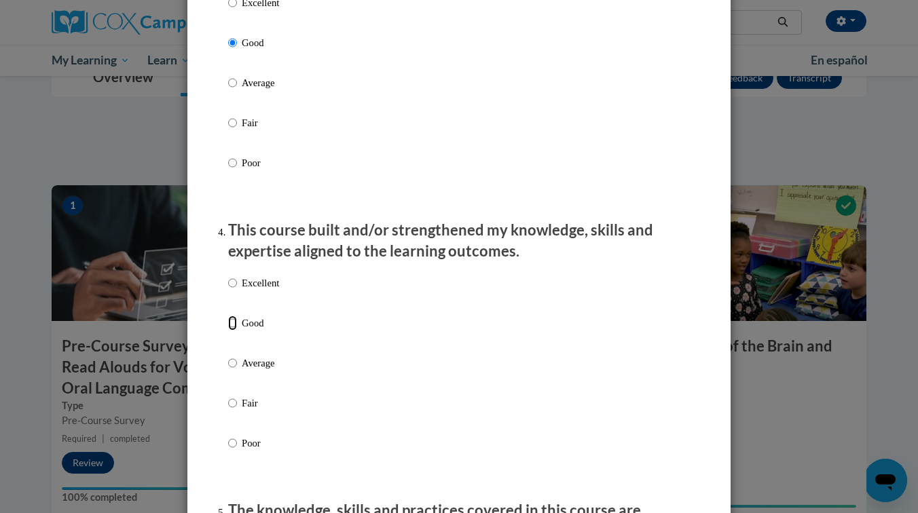
click at [232, 331] on input "Good" at bounding box center [232, 323] width 9 height 15
radio input "true"
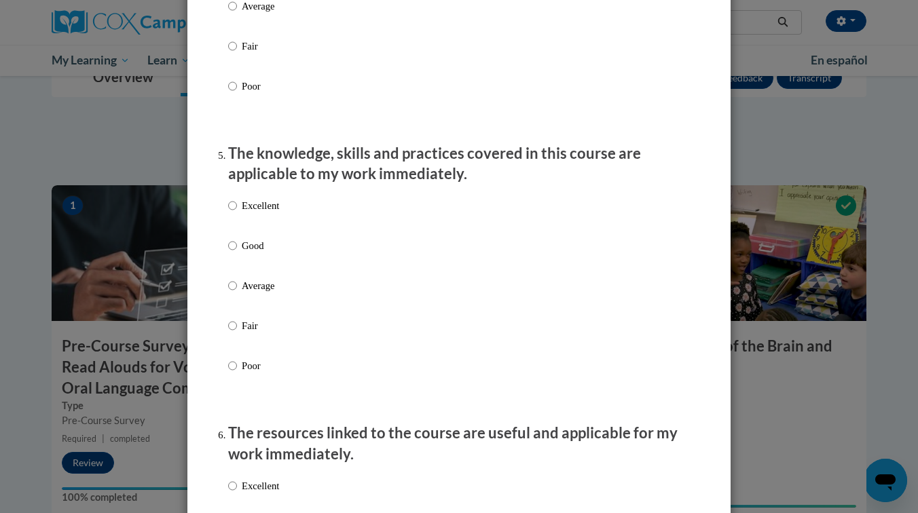
scroll to position [1145, 0]
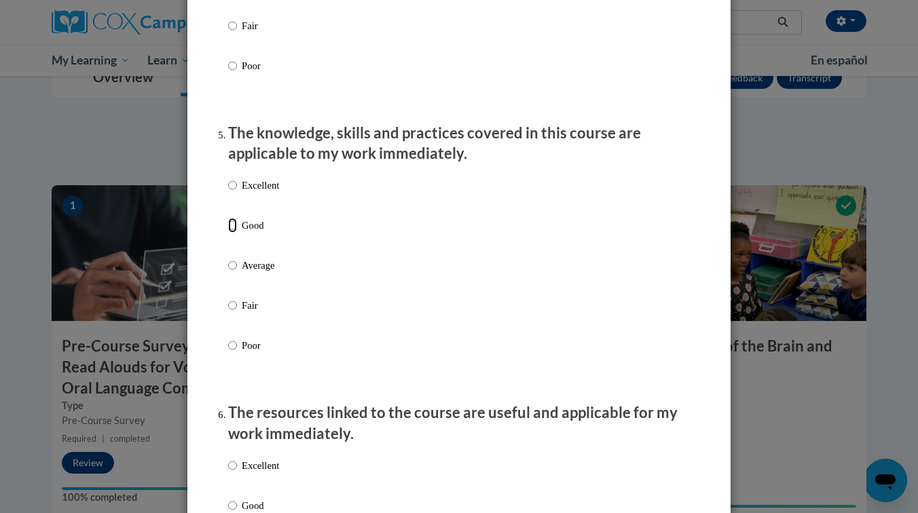
click at [230, 233] on input "Good" at bounding box center [232, 225] width 9 height 15
radio input "true"
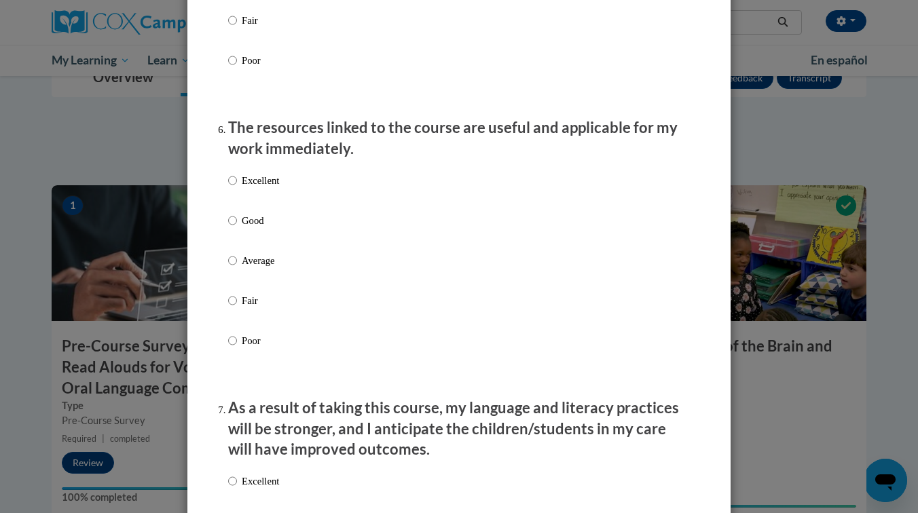
scroll to position [1509, 0]
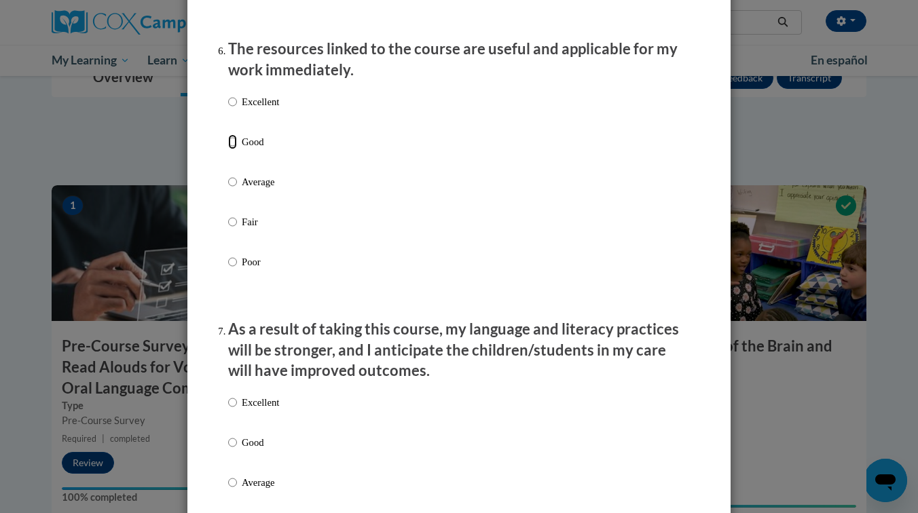
click at [235, 149] on input "Good" at bounding box center [232, 141] width 9 height 15
radio input "true"
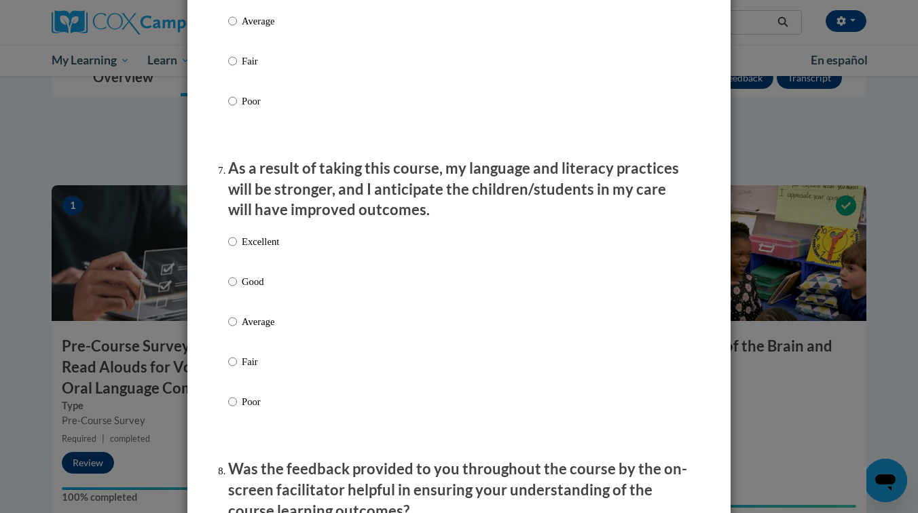
scroll to position [1701, 0]
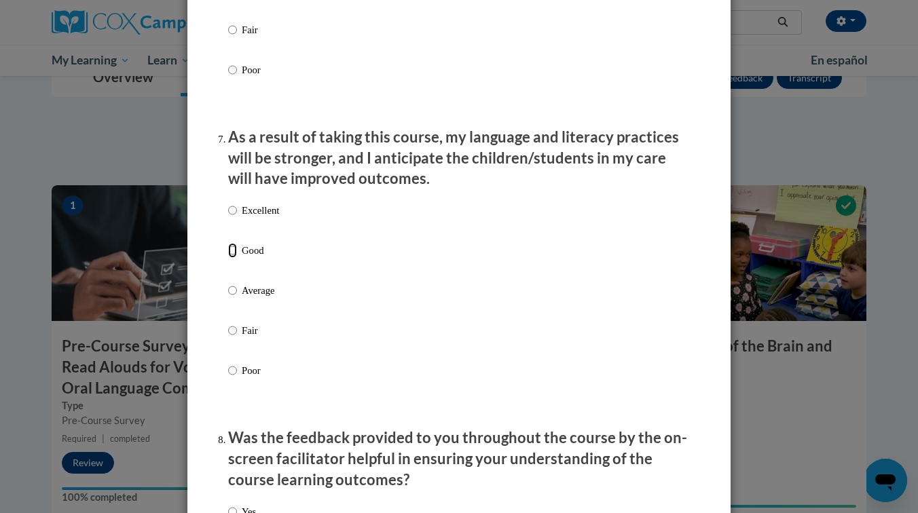
click at [231, 258] on input "Good" at bounding box center [232, 250] width 9 height 15
radio input "true"
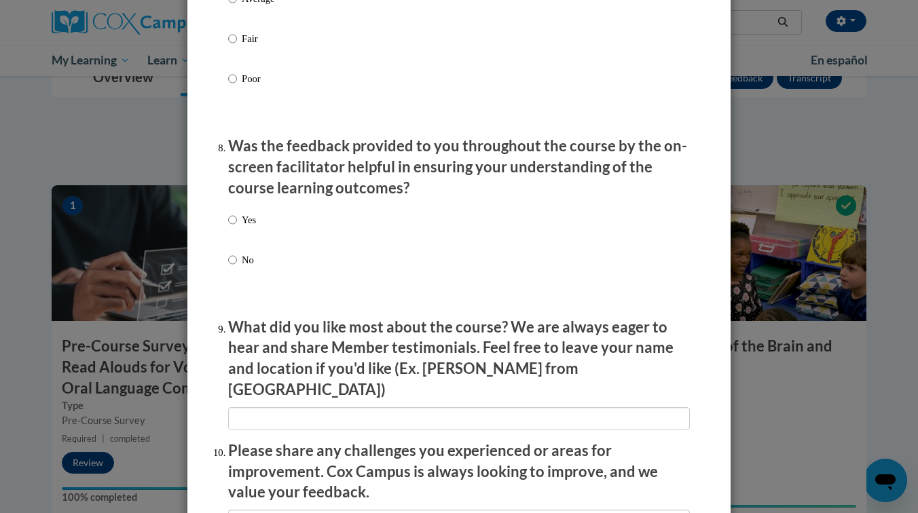
scroll to position [2001, 0]
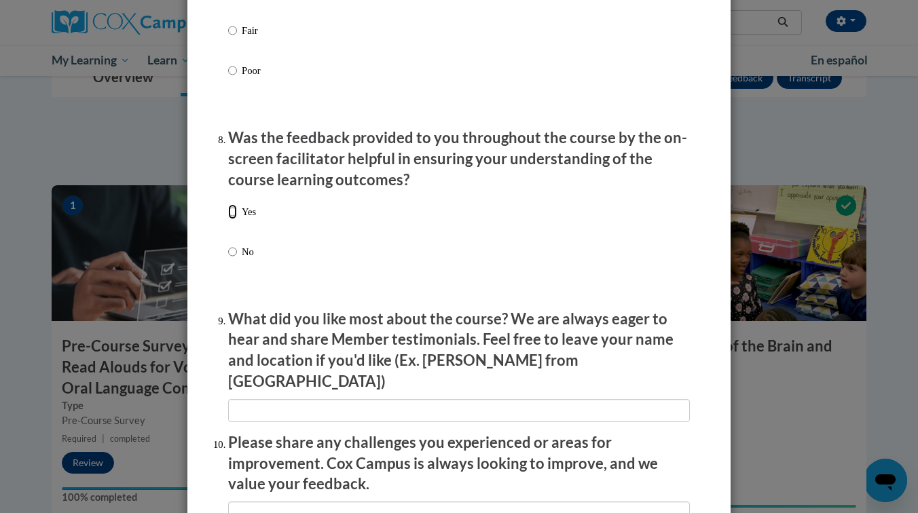
click at [232, 219] on input "Yes" at bounding box center [232, 211] width 9 height 15
radio input "true"
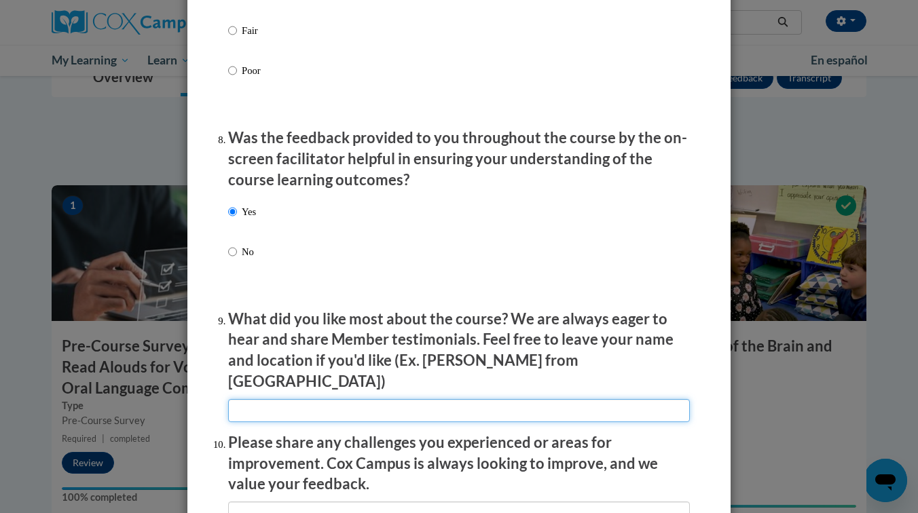
click at [280, 399] on input "textbox" at bounding box center [459, 410] width 462 height 23
type input "Great Job"
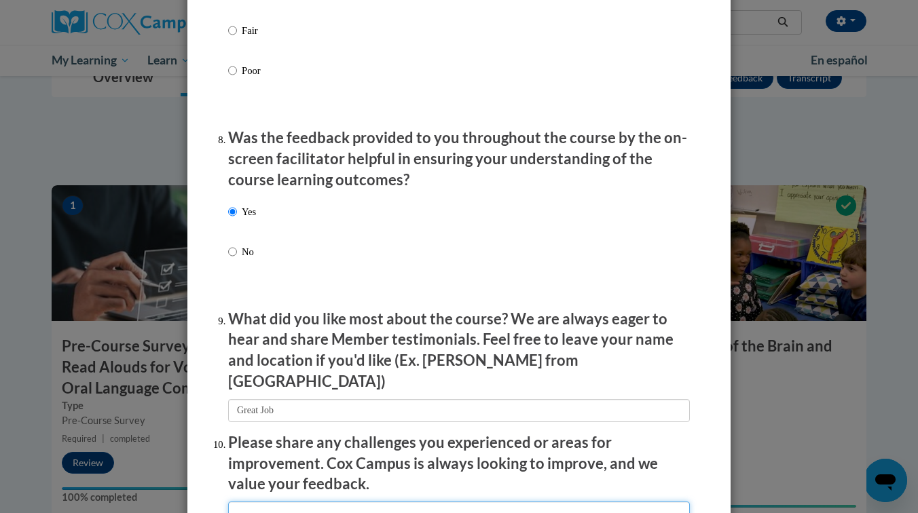
click at [252, 502] on input "textbox" at bounding box center [459, 513] width 462 height 23
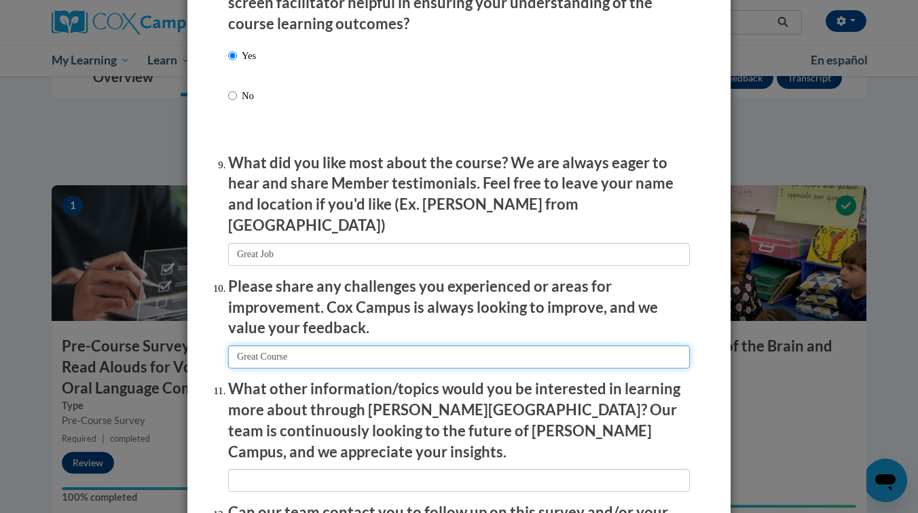
scroll to position [2310, 0]
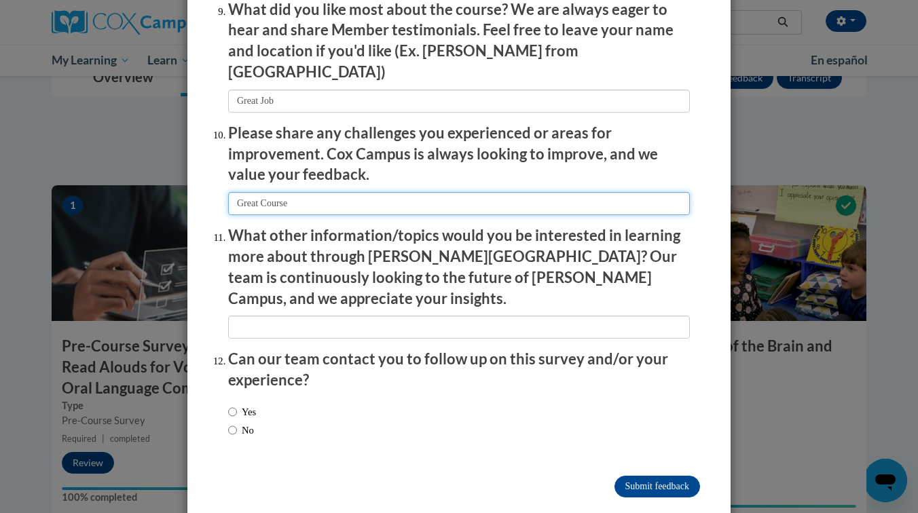
type input "Great Course"
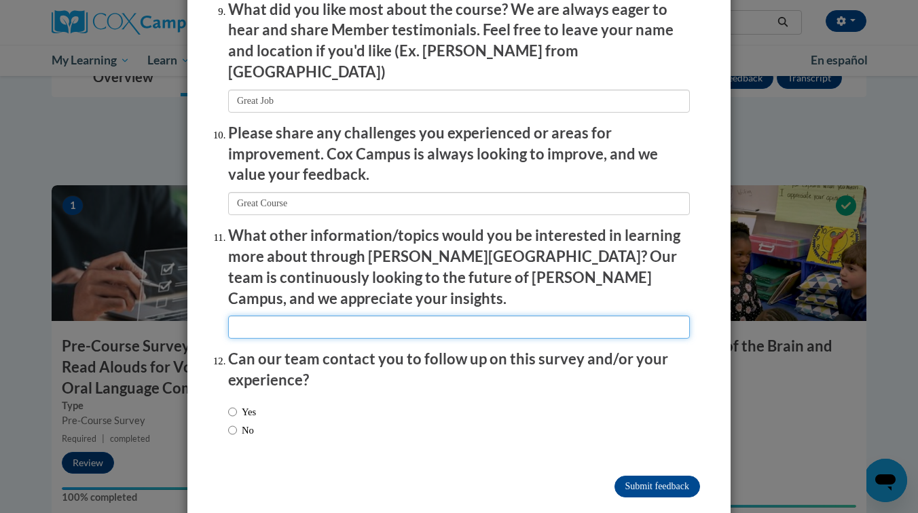
click at [327, 316] on input "textbox" at bounding box center [459, 327] width 462 height 23
type input "Great Course"
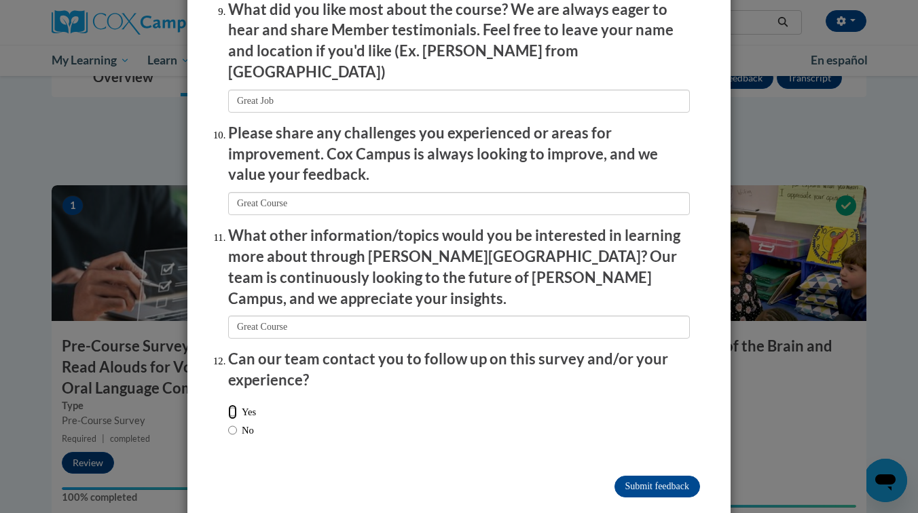
click at [233, 405] on input "Yes" at bounding box center [232, 412] width 9 height 15
radio input "true"
click at [650, 476] on input "Submit feedback" at bounding box center [657, 487] width 86 height 22
